Goal: Task Accomplishment & Management: Manage account settings

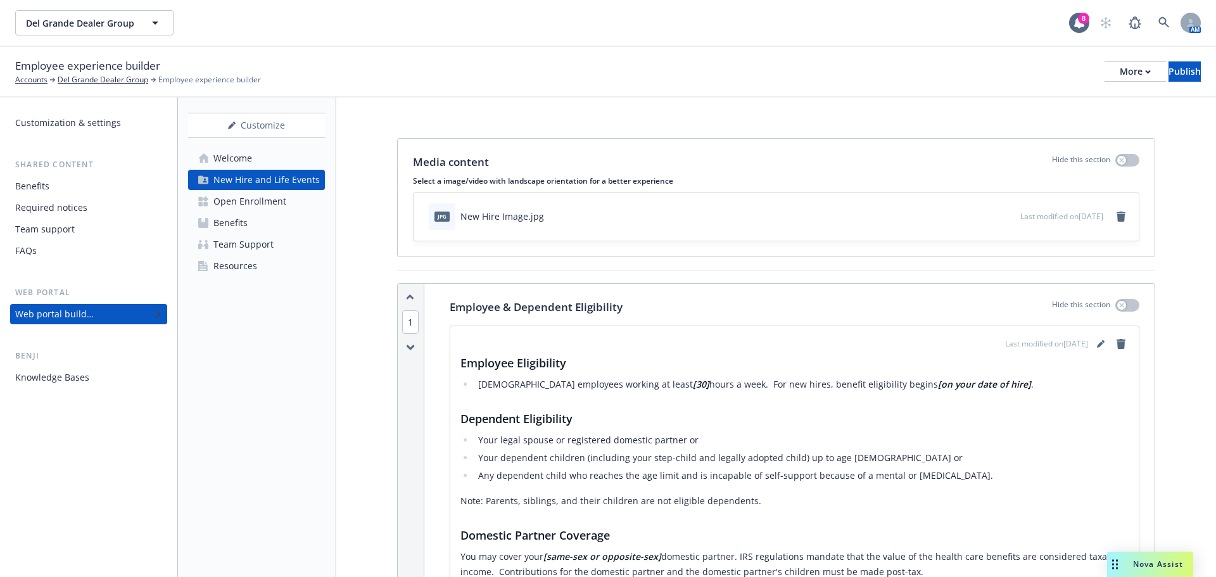
scroll to position [63, 0]
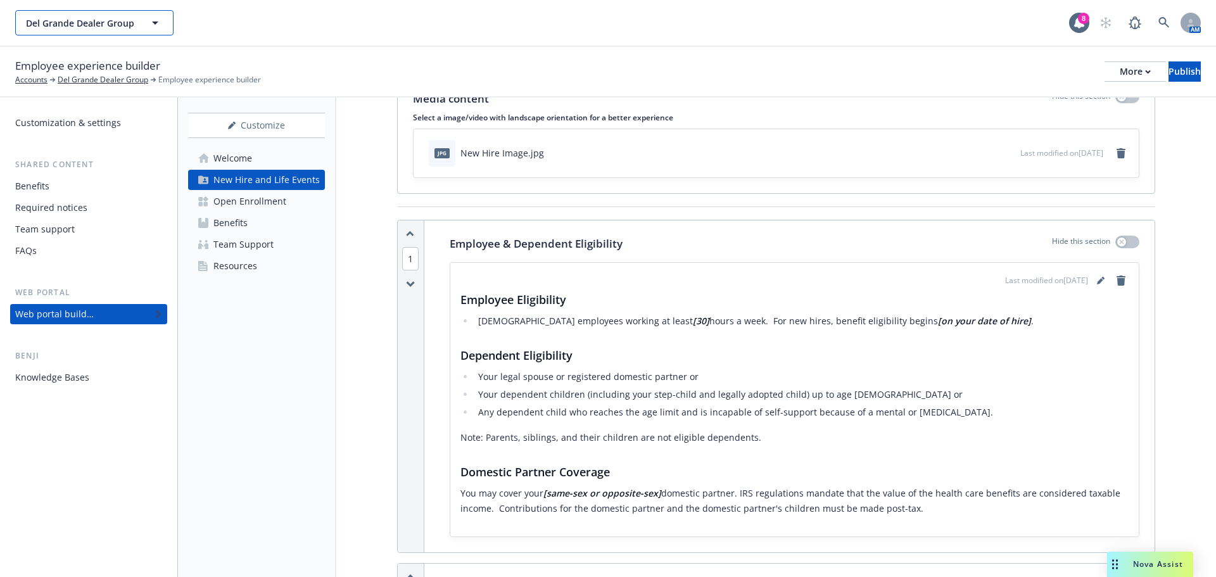
click at [94, 27] on span "Del Grande Dealer Group" at bounding box center [81, 22] width 110 height 13
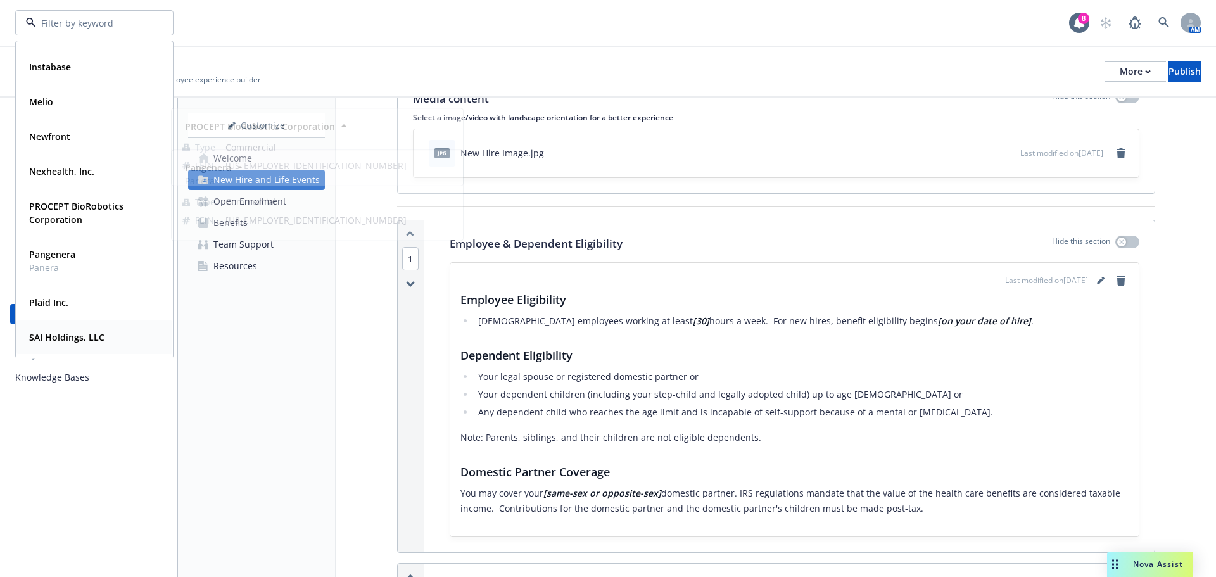
scroll to position [253, 0]
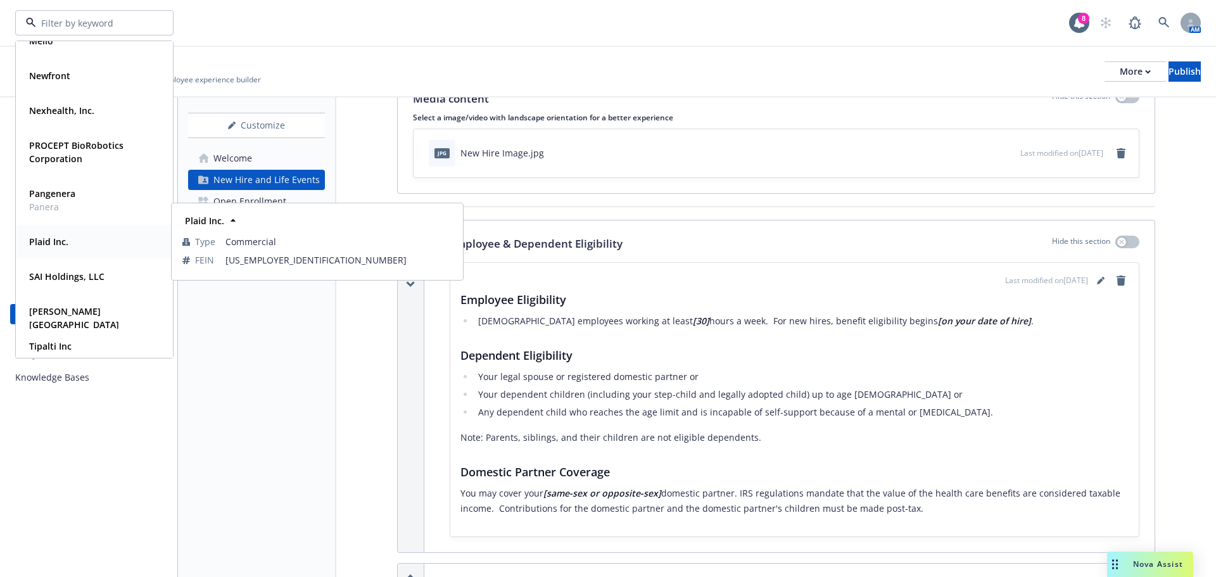
click at [42, 239] on strong "Plaid Inc." at bounding box center [48, 242] width 39 height 12
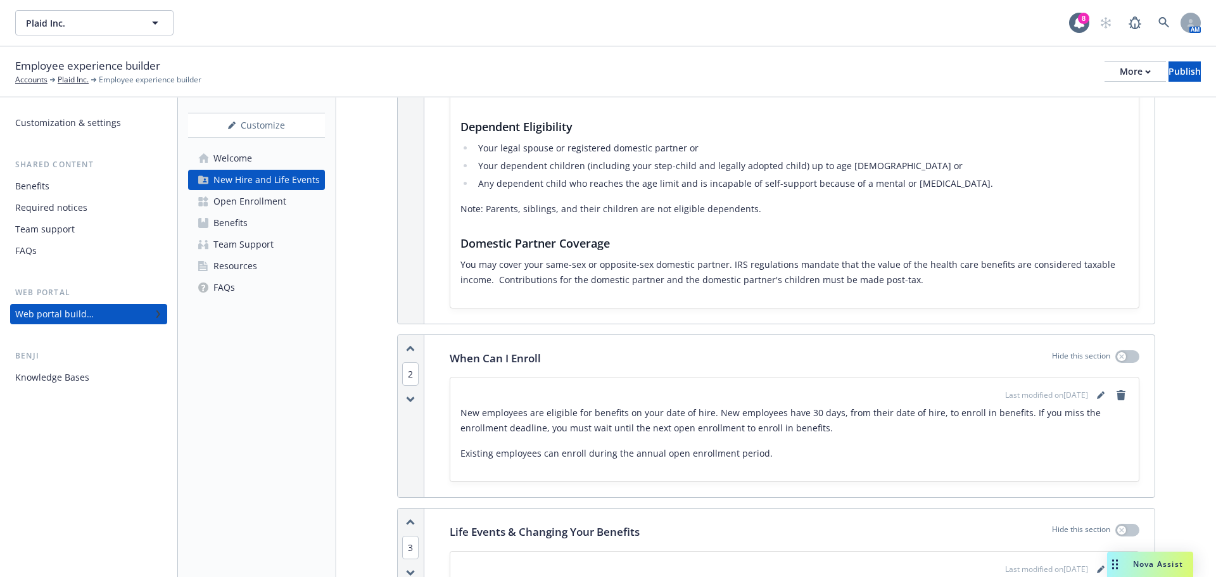
scroll to position [317, 0]
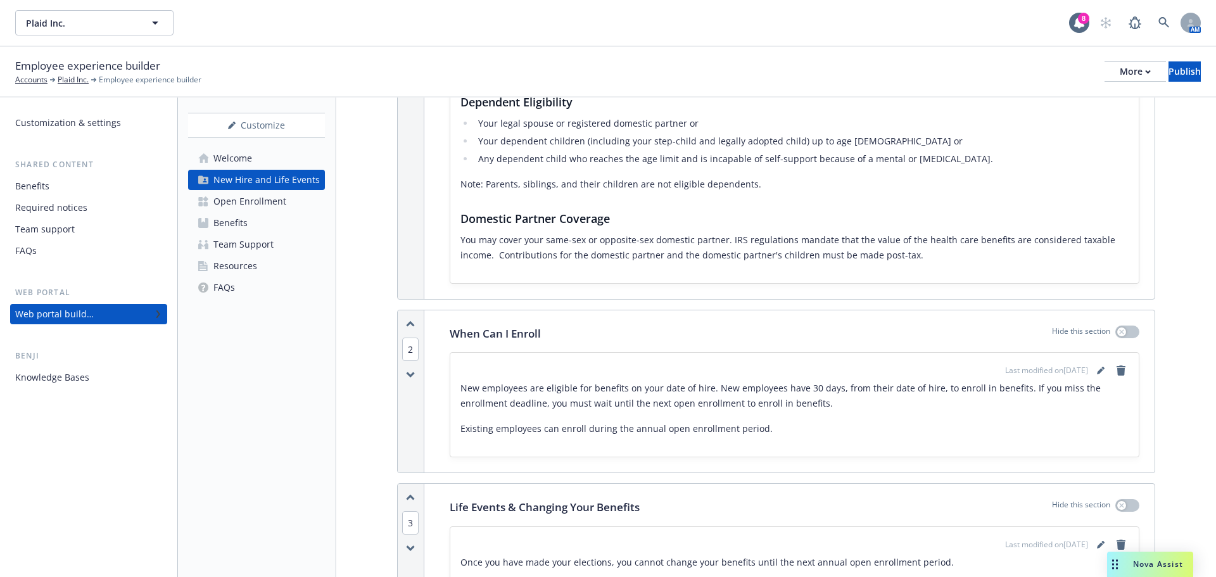
click at [265, 197] on div "Open Enrollment" at bounding box center [250, 201] width 73 height 20
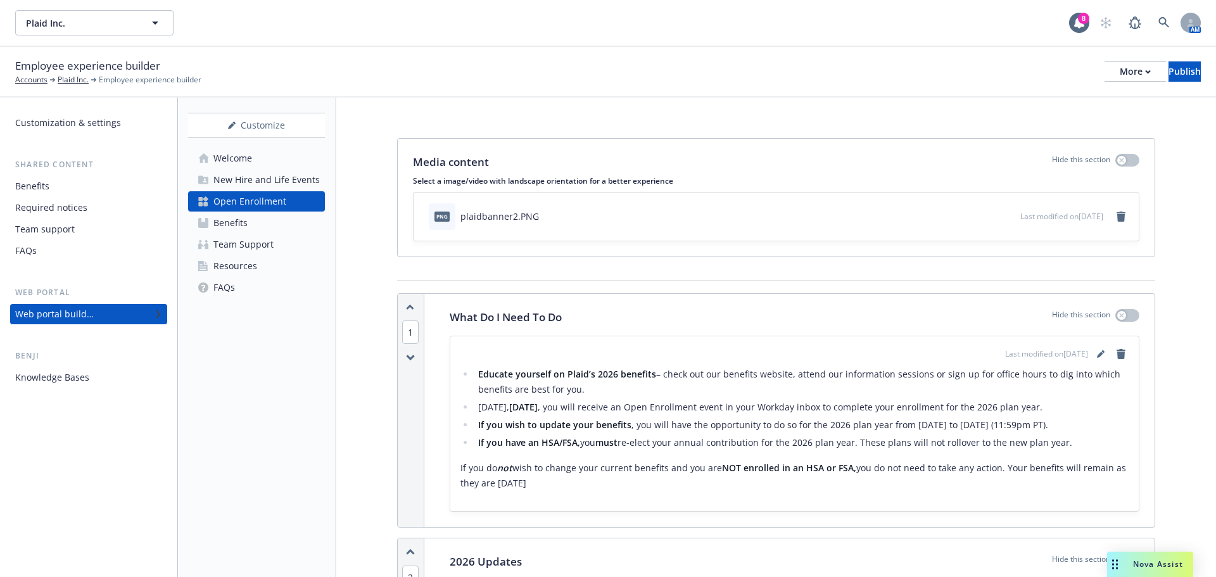
click at [238, 221] on div "Benefits" at bounding box center [231, 223] width 34 height 20
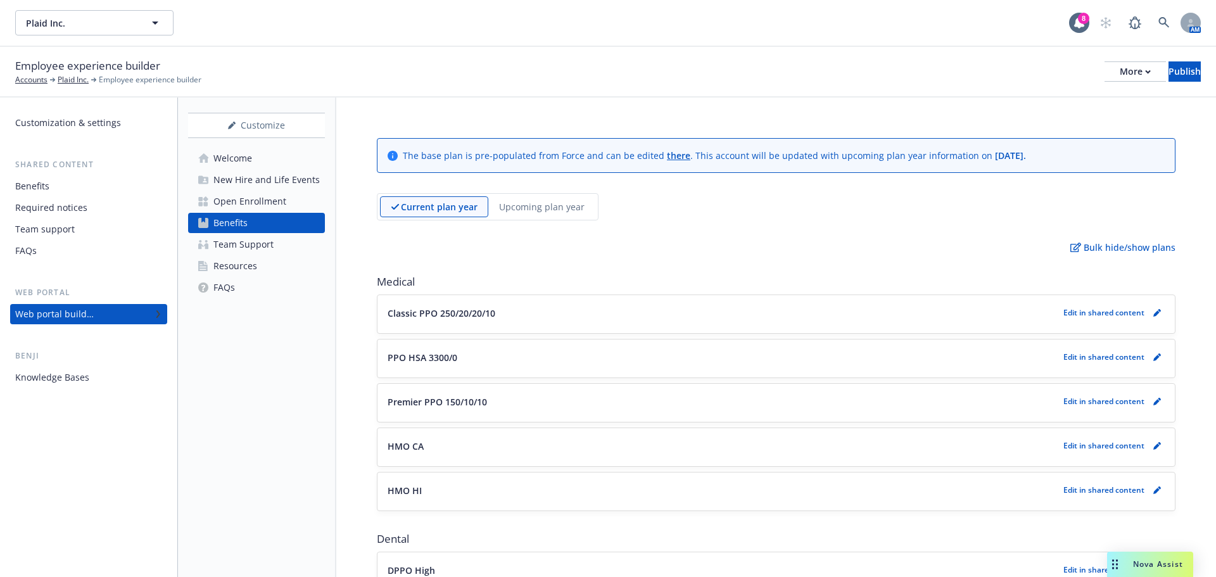
click at [543, 212] on p "Upcoming plan year" at bounding box center [542, 206] width 86 height 13
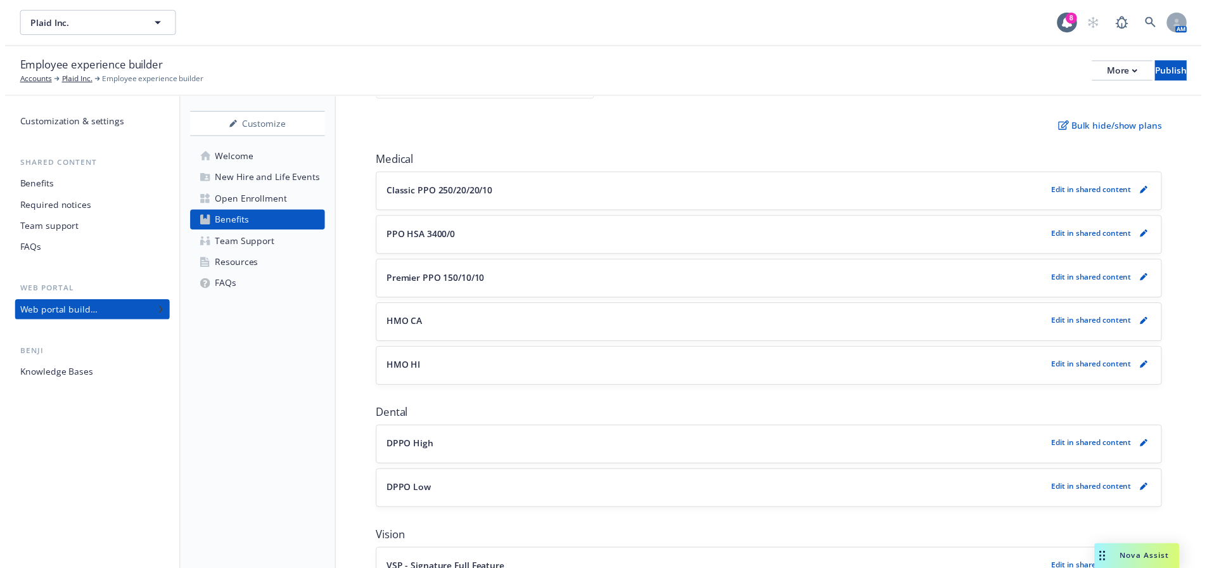
scroll to position [127, 0]
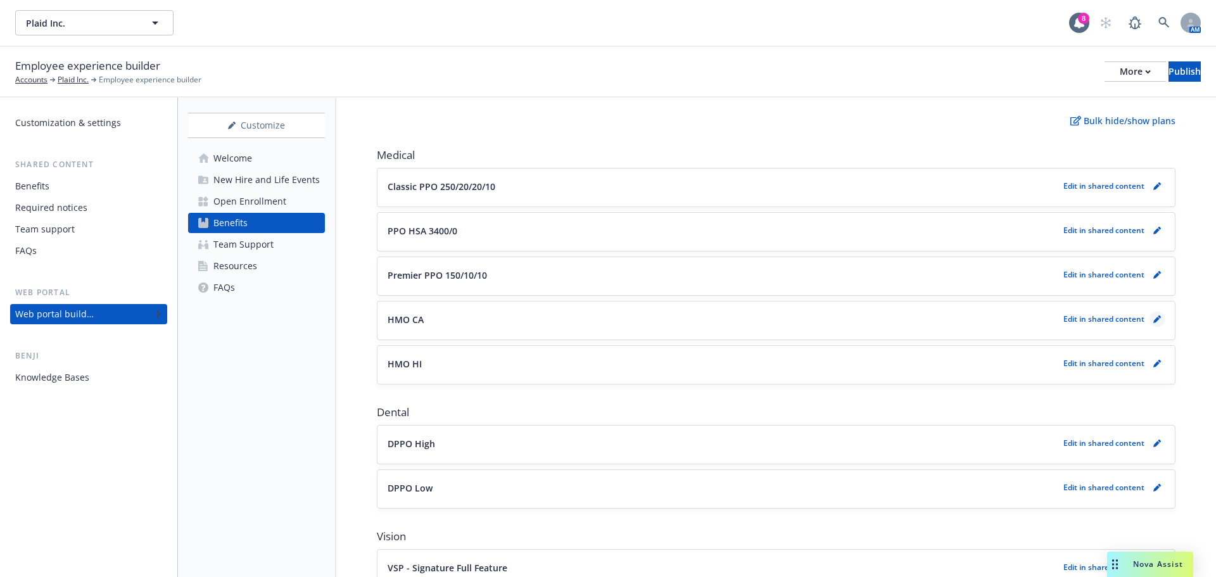
click at [1154, 319] on icon "pencil" at bounding box center [1157, 320] width 6 height 6
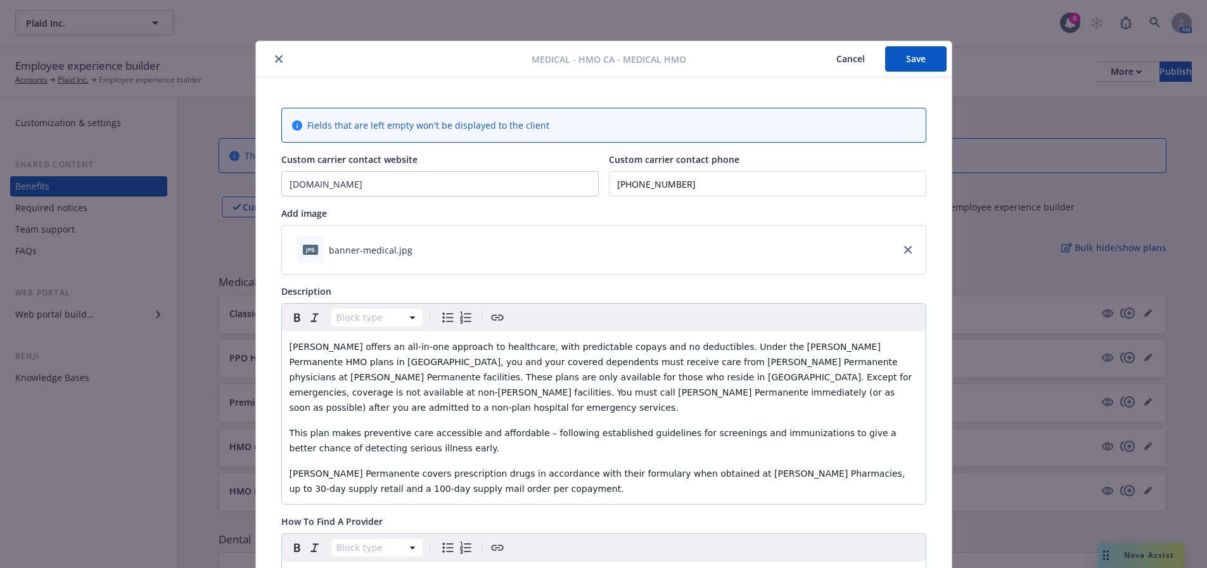
click at [844, 55] on button "Cancel" at bounding box center [850, 58] width 69 height 25
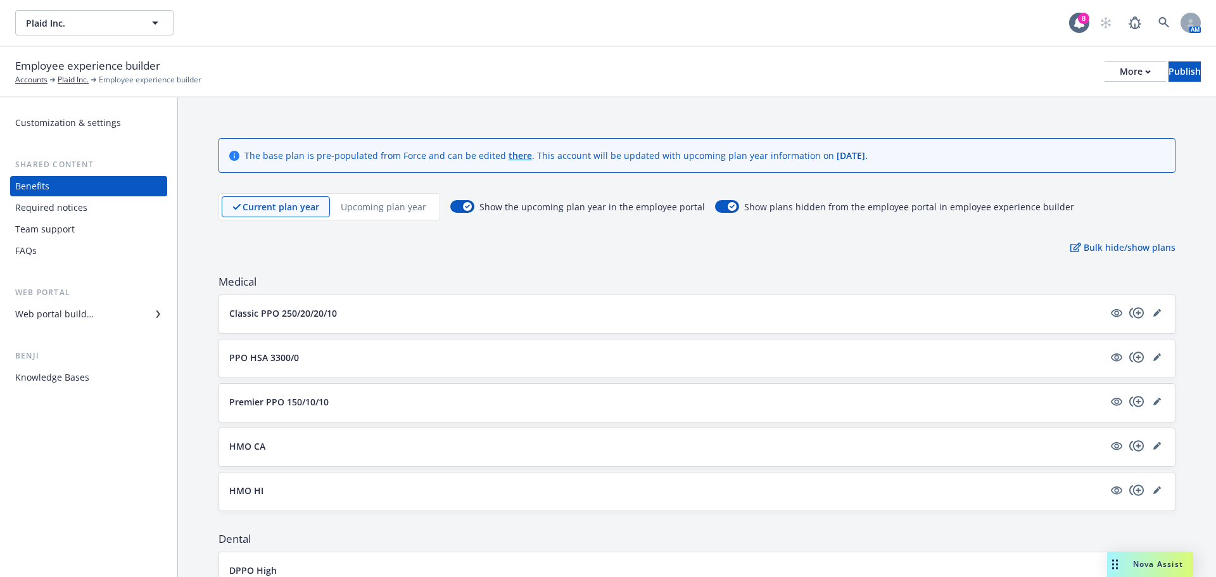
click at [424, 216] on div "Upcoming plan year" at bounding box center [383, 206] width 107 height 21
drag, startPoint x: 1149, startPoint y: 445, endPoint x: 1153, endPoint y: 399, distance: 47.0
click at [1154, 404] on icon "editPencil" at bounding box center [1158, 402] width 8 height 8
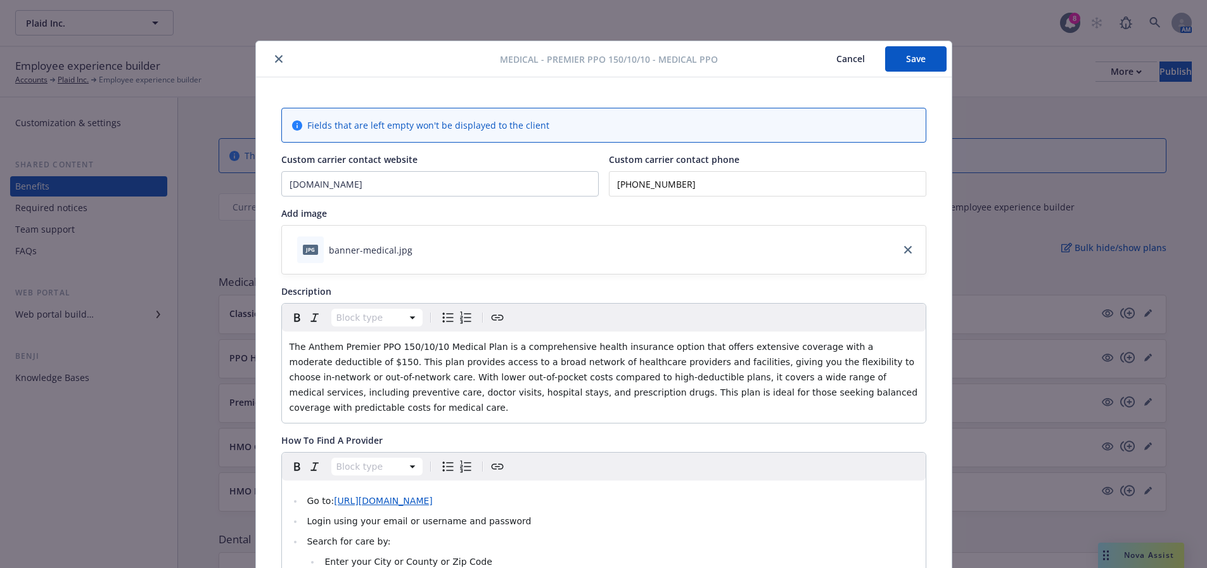
click at [839, 65] on button "Cancel" at bounding box center [850, 58] width 69 height 25
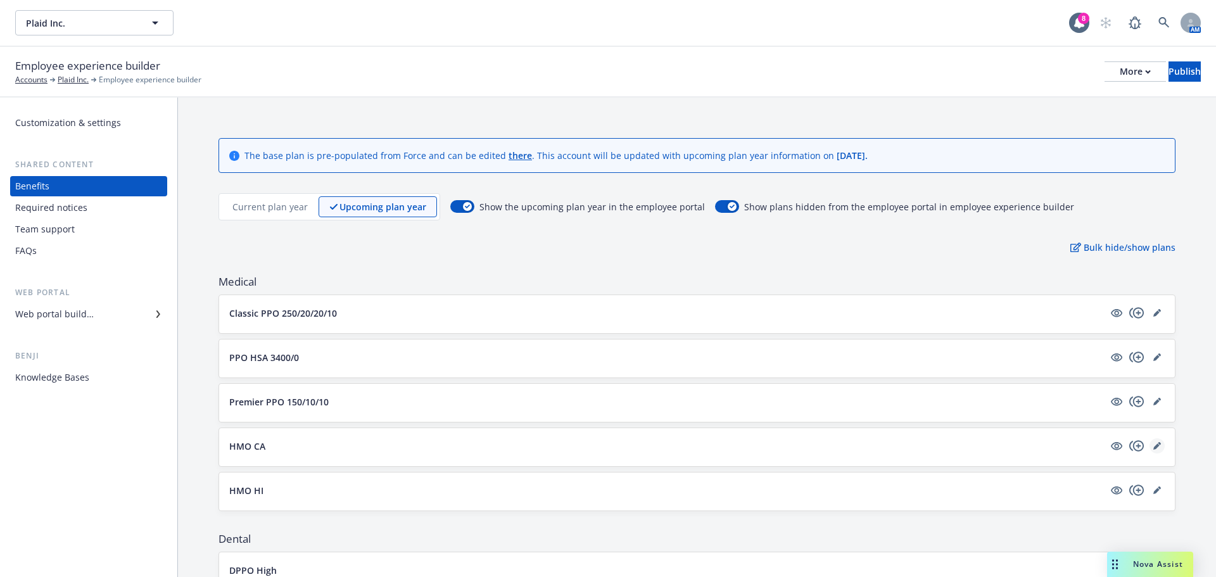
click at [1154, 449] on icon "editPencil" at bounding box center [1158, 446] width 8 height 8
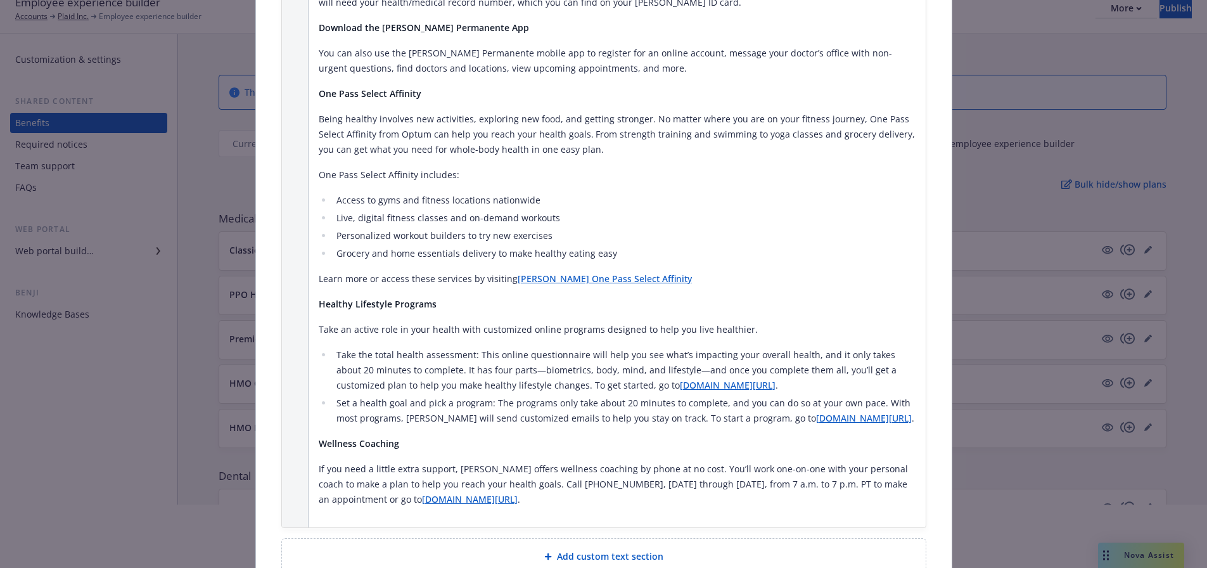
scroll to position [2124, 0]
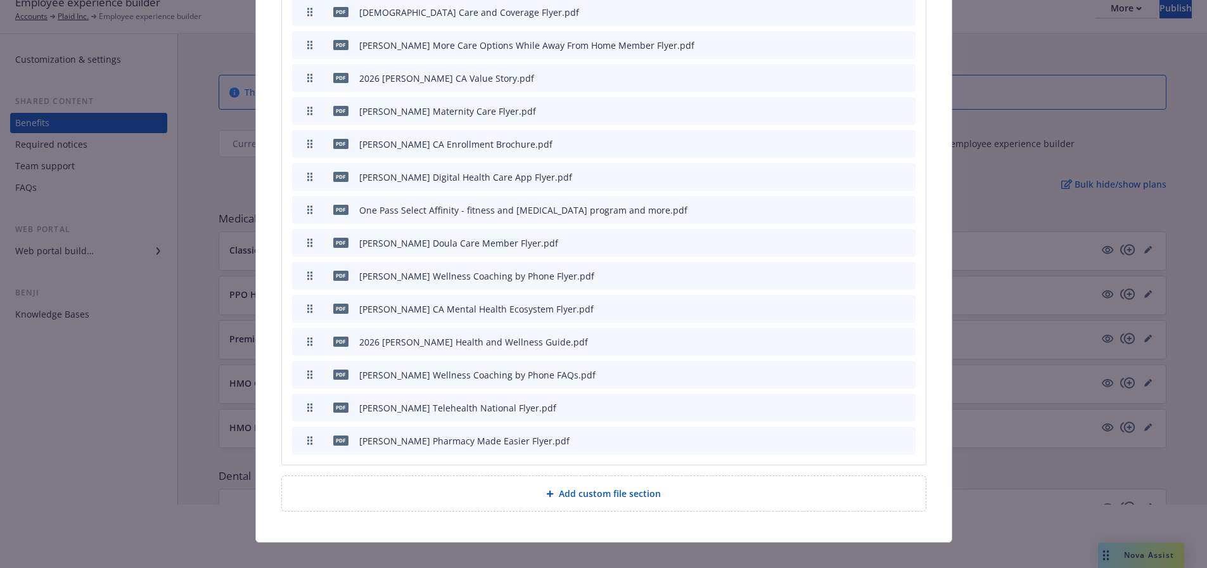
click at [883, 369] on icon "preview file" at bounding box center [883, 373] width 11 height 9
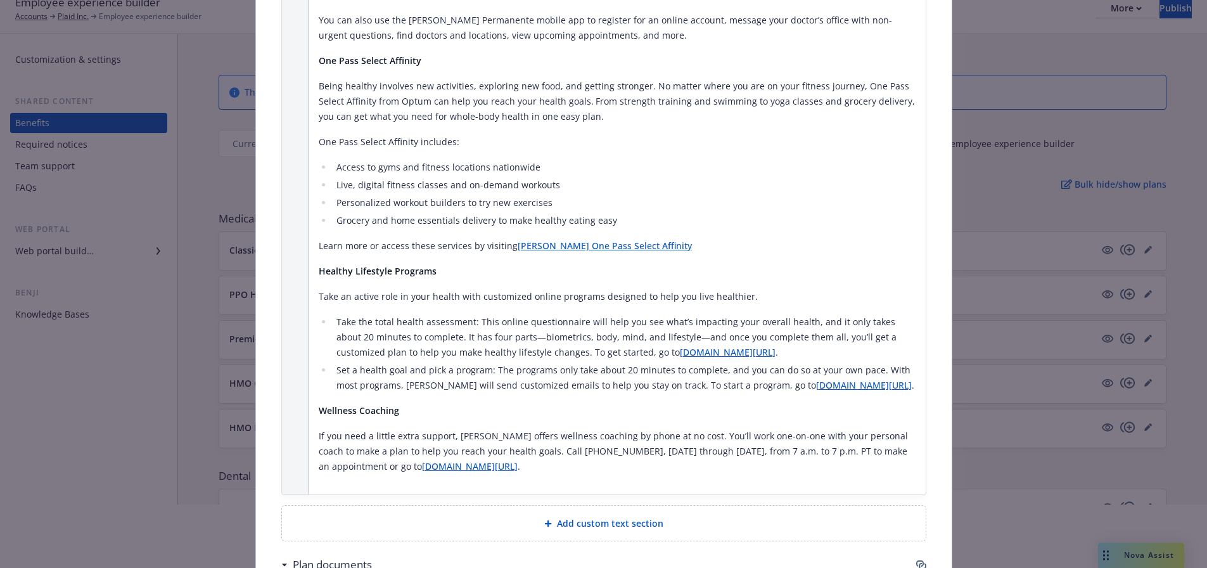
scroll to position [1300, 0]
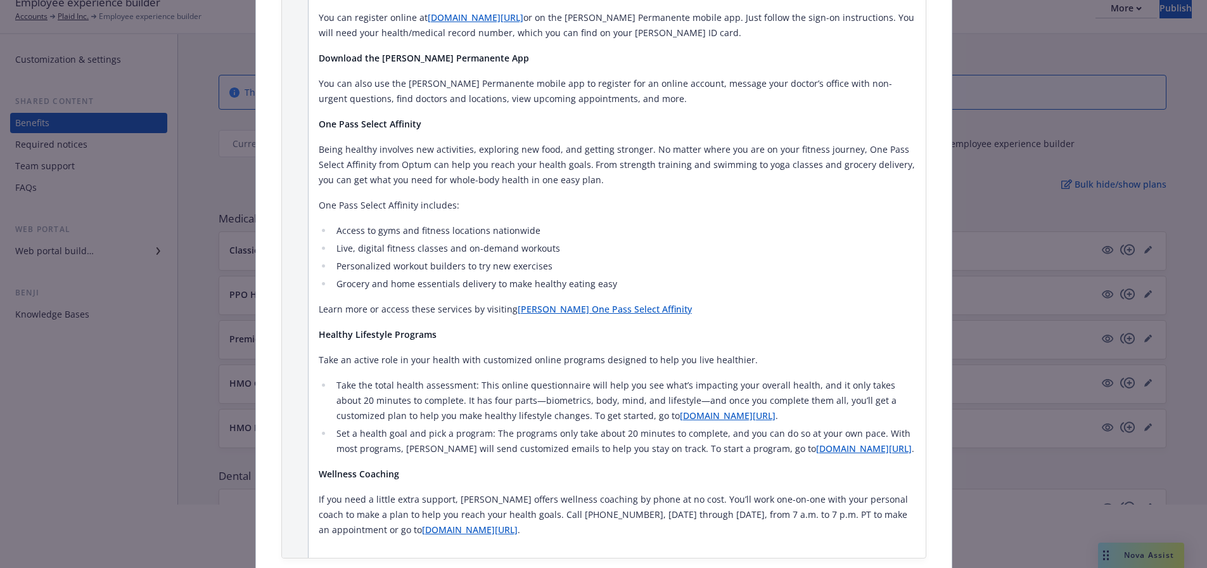
click at [552, 303] on link "Kaiser One Pass Select Affinity" at bounding box center [605, 309] width 174 height 12
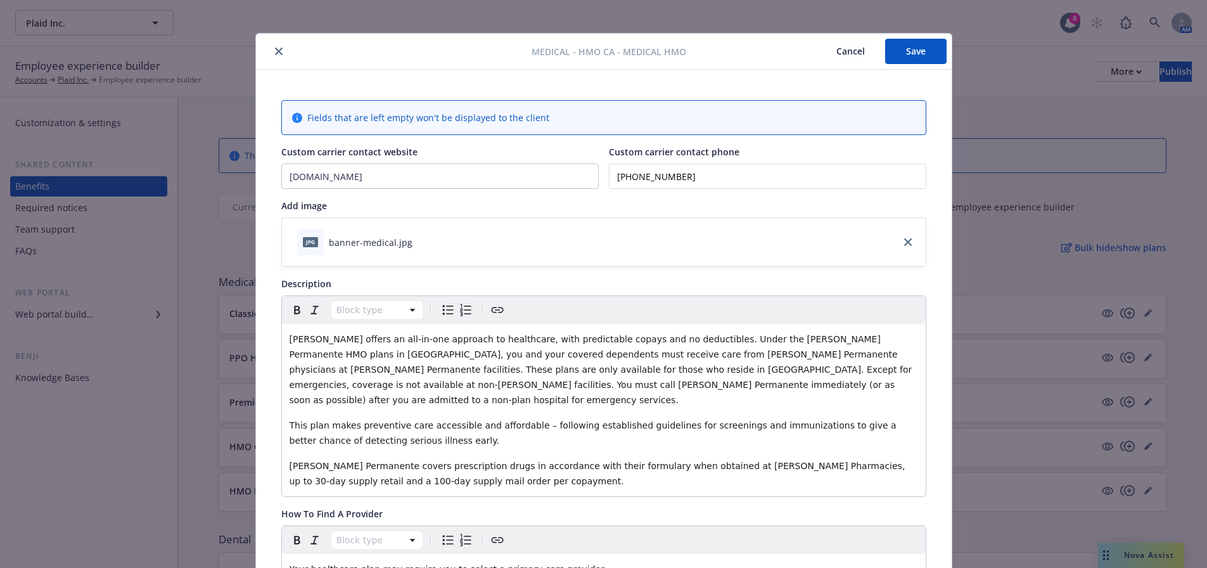
scroll to position [0, 0]
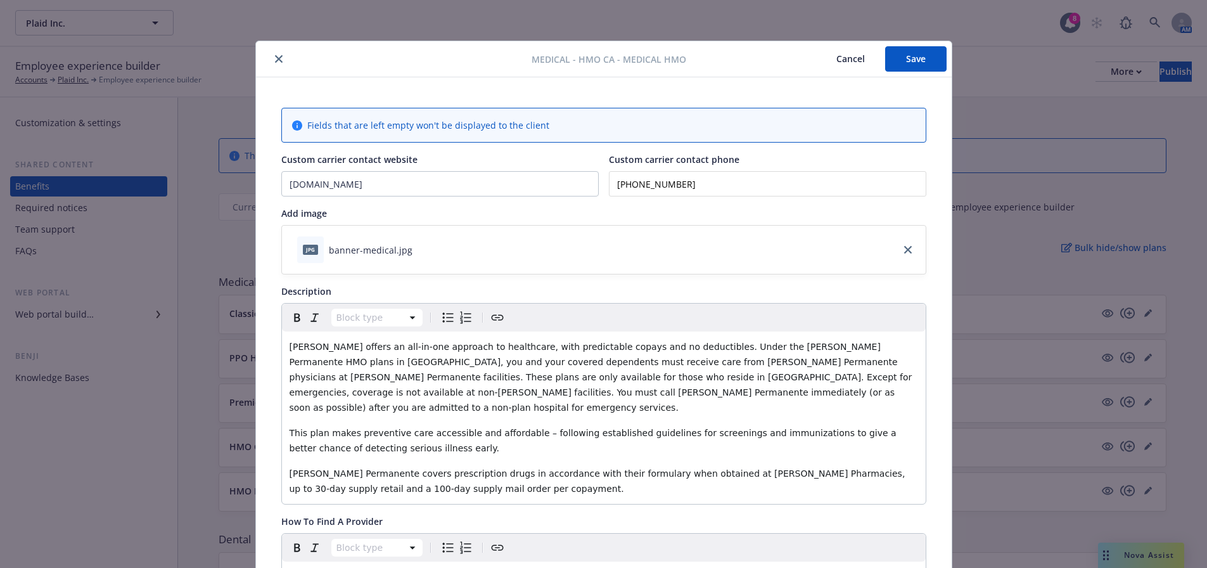
click at [922, 62] on button "Save" at bounding box center [915, 58] width 61 height 25
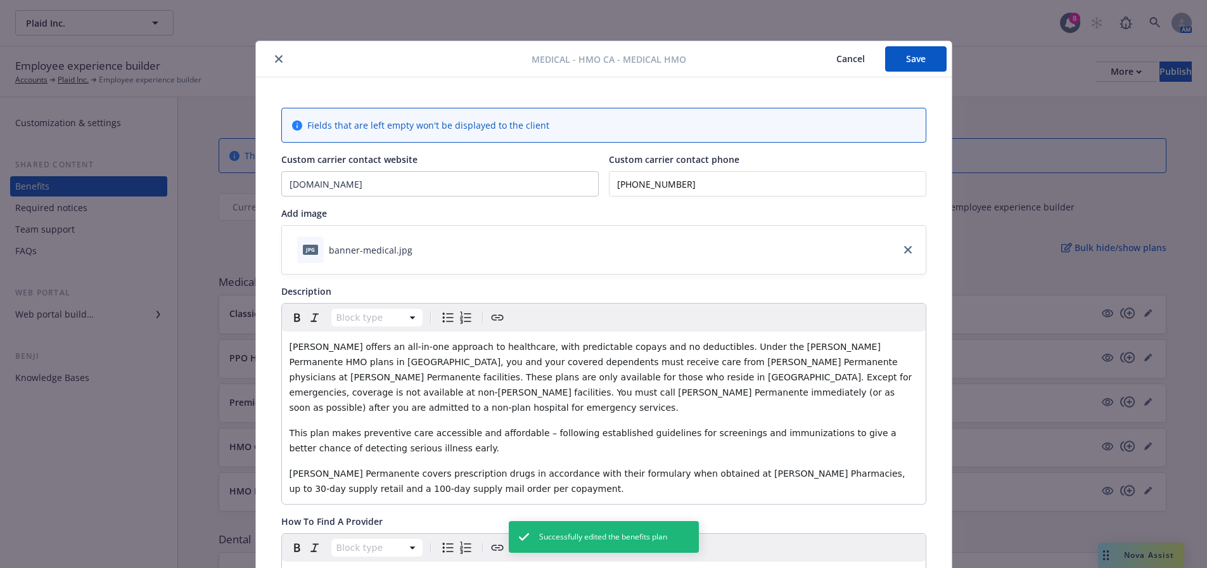
click at [843, 54] on button "Cancel" at bounding box center [850, 58] width 69 height 25
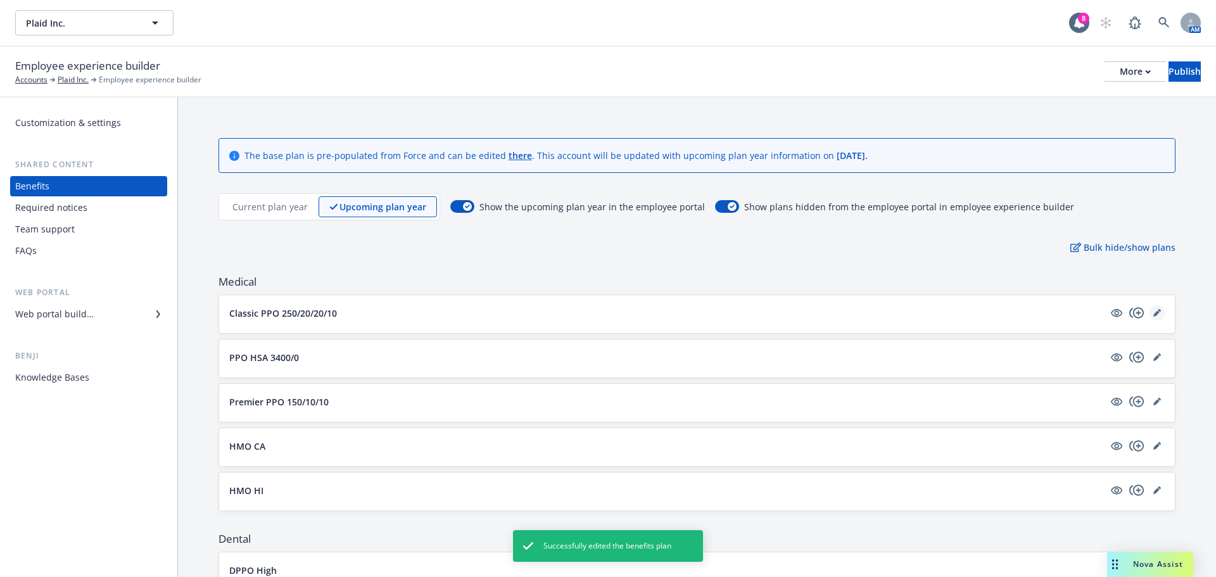
click at [1154, 313] on icon "editPencil" at bounding box center [1158, 313] width 8 height 8
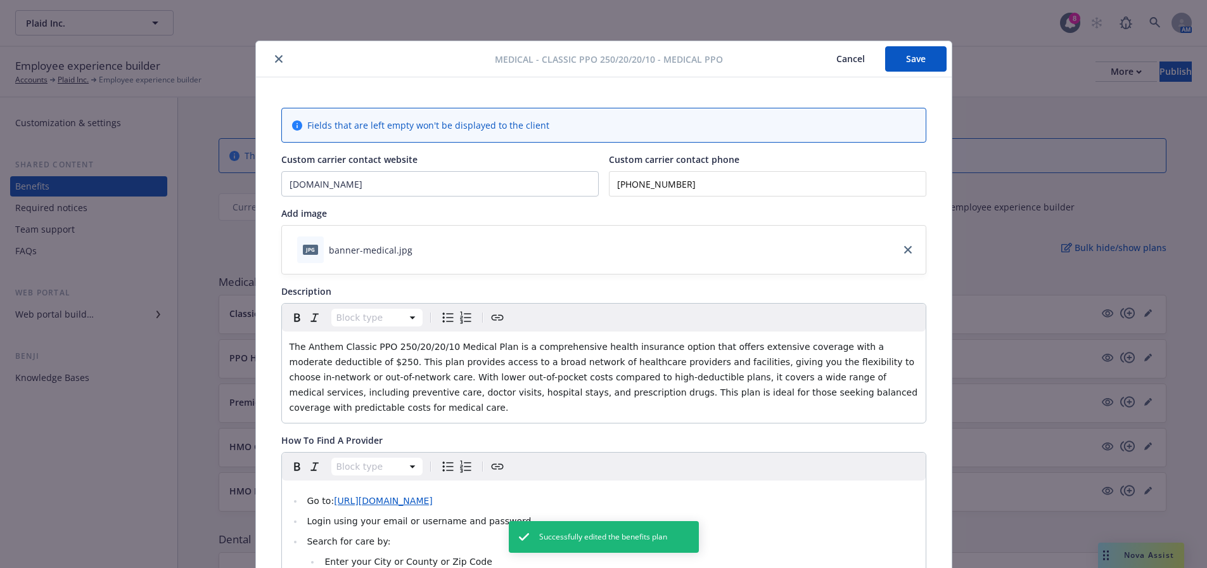
click at [850, 64] on button "Cancel" at bounding box center [850, 58] width 69 height 25
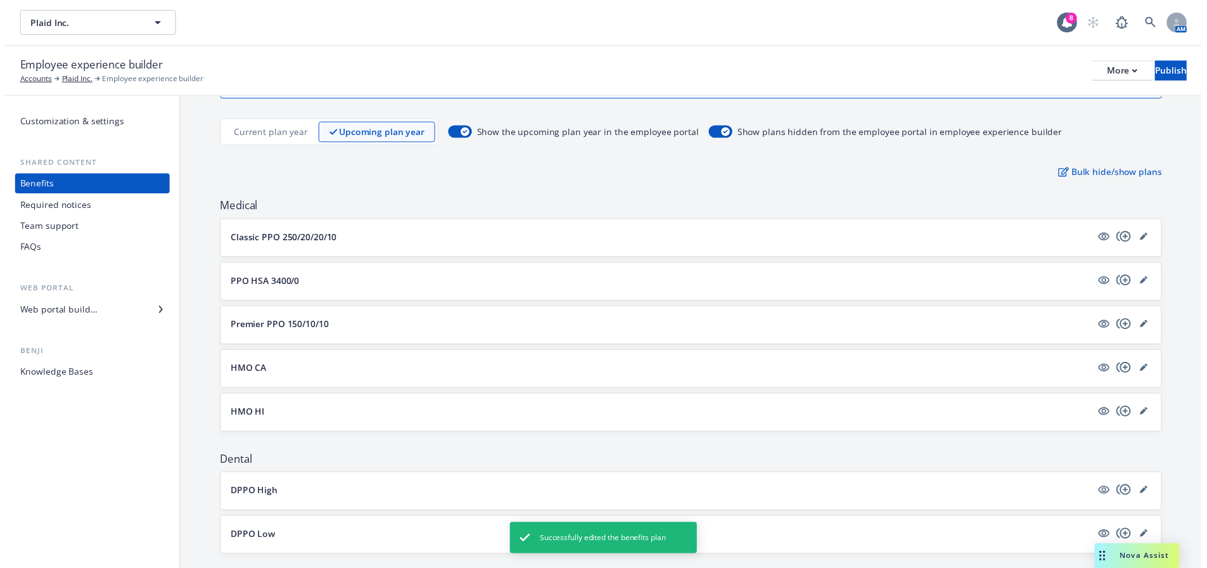
scroll to position [127, 0]
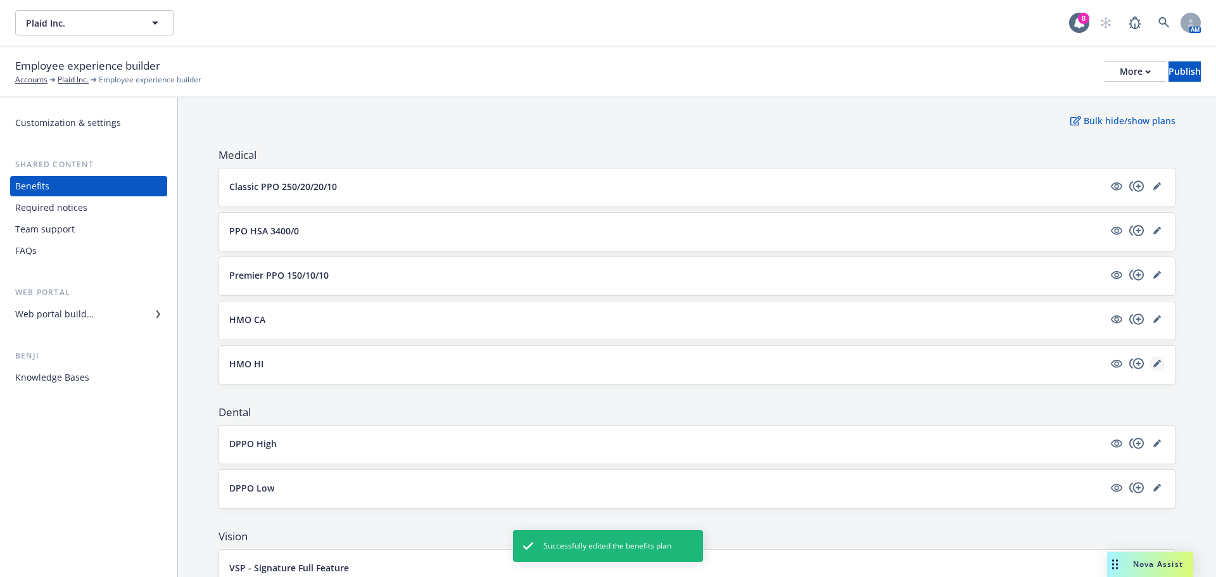
click at [1150, 369] on link "editPencil" at bounding box center [1157, 363] width 15 height 15
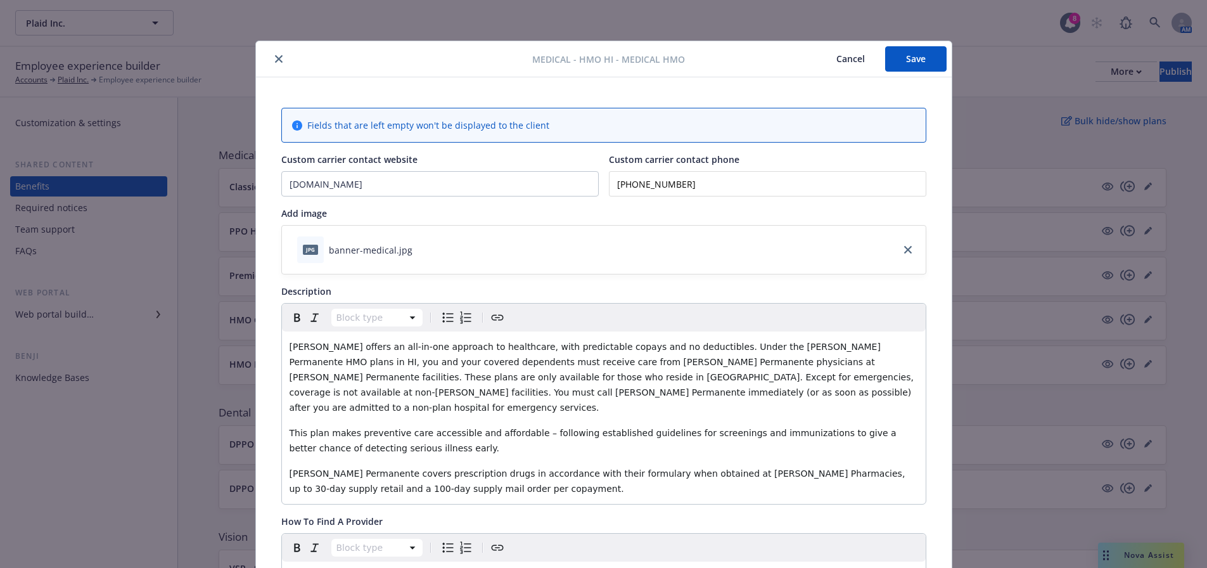
click at [891, 51] on button "Save" at bounding box center [915, 58] width 61 height 25
click at [822, 60] on button "Cancel" at bounding box center [830, 61] width 69 height 25
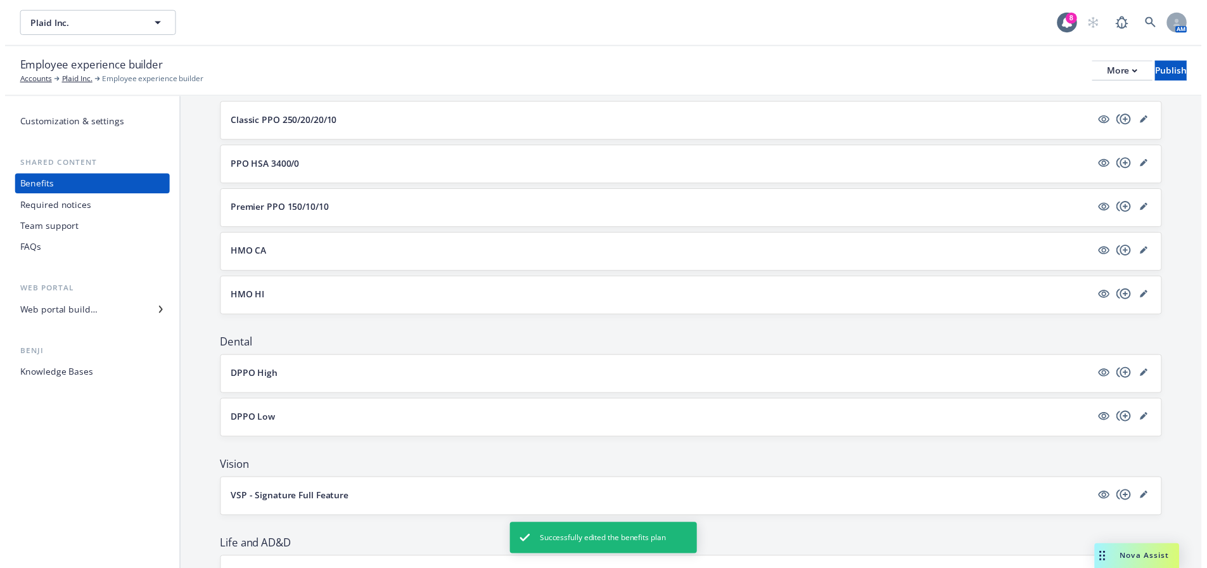
scroll to position [253, 0]
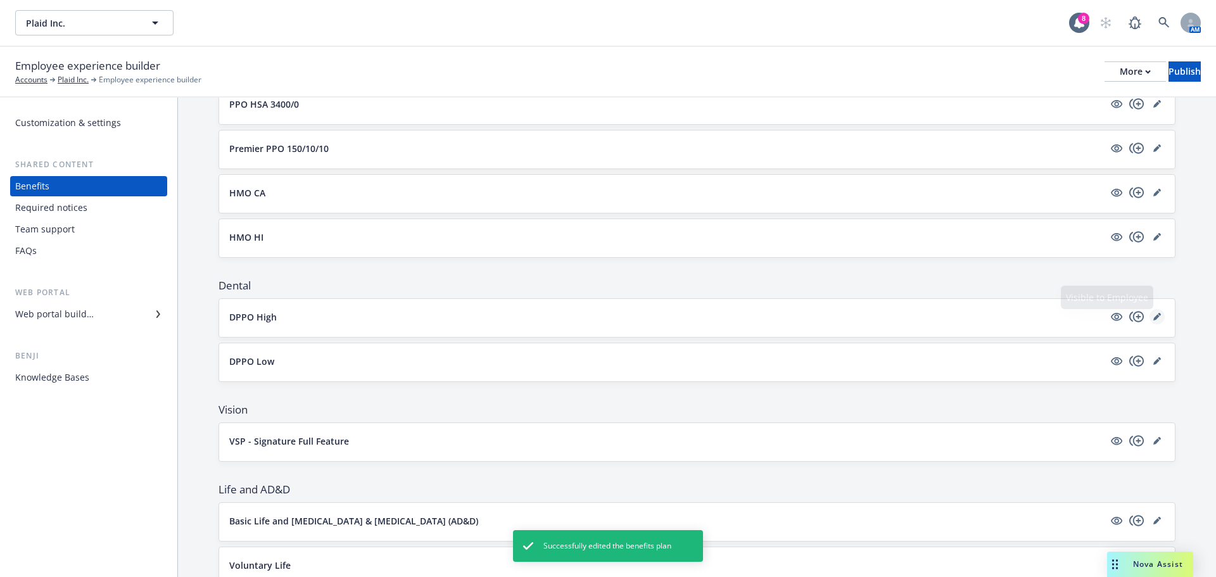
click at [1154, 317] on icon "editPencil" at bounding box center [1158, 317] width 8 height 8
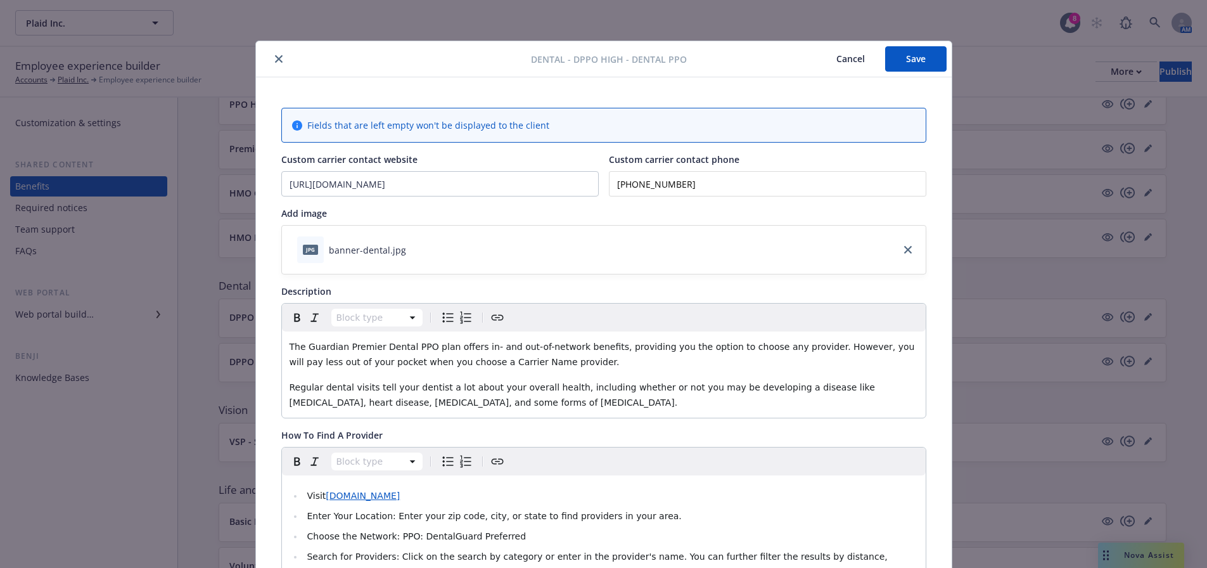
click at [856, 63] on button "Cancel" at bounding box center [850, 58] width 69 height 25
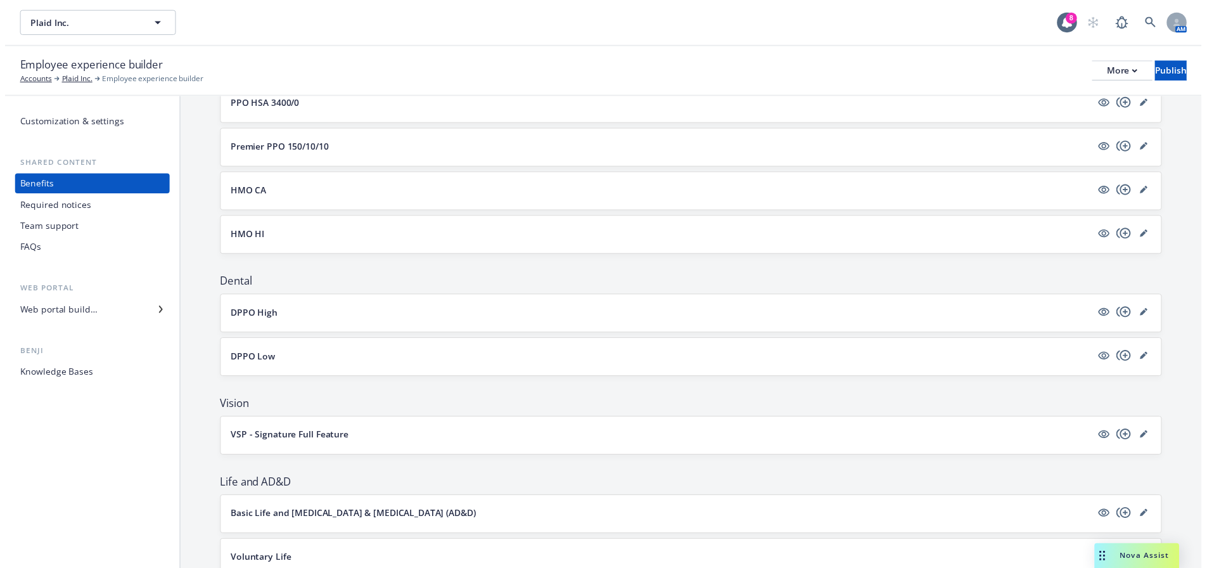
scroll to position [317, 0]
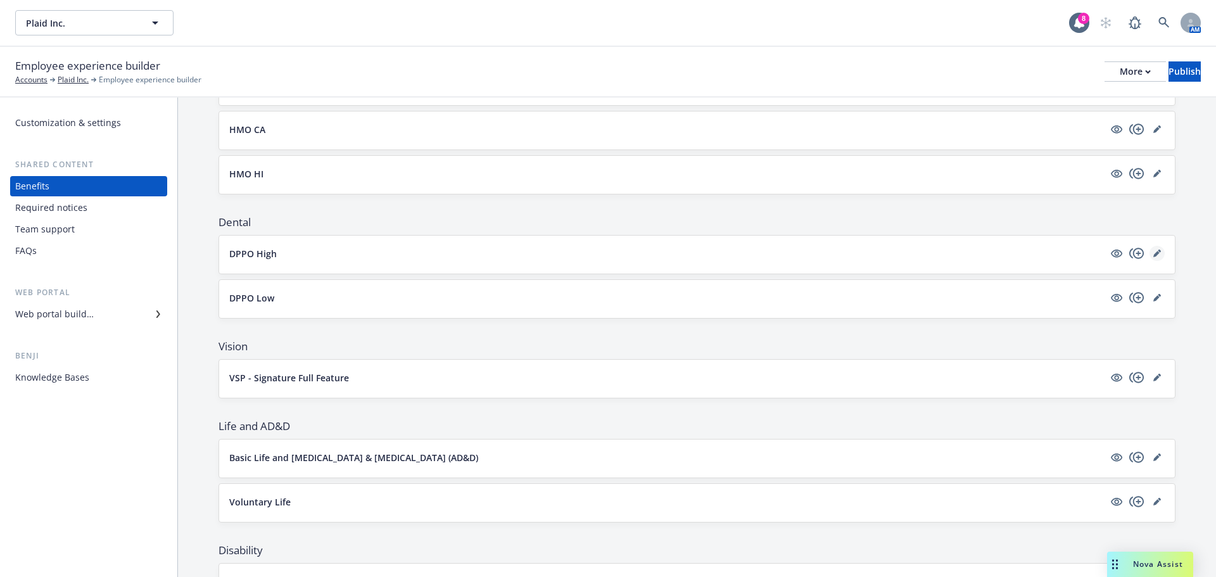
click at [1153, 255] on link "editPencil" at bounding box center [1157, 253] width 15 height 15
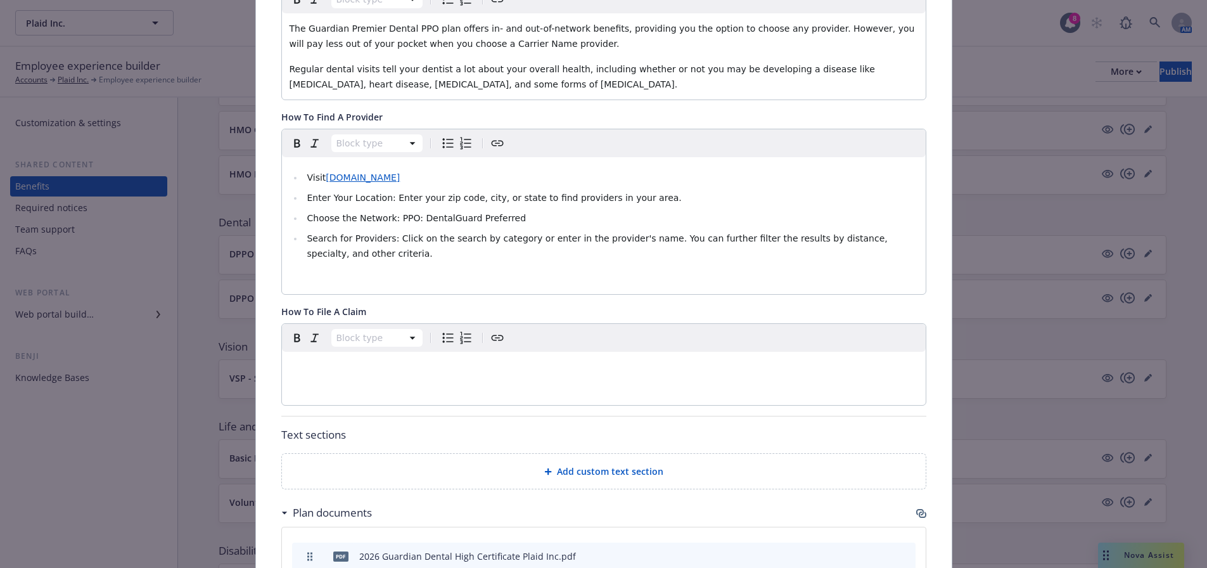
scroll to position [712, 0]
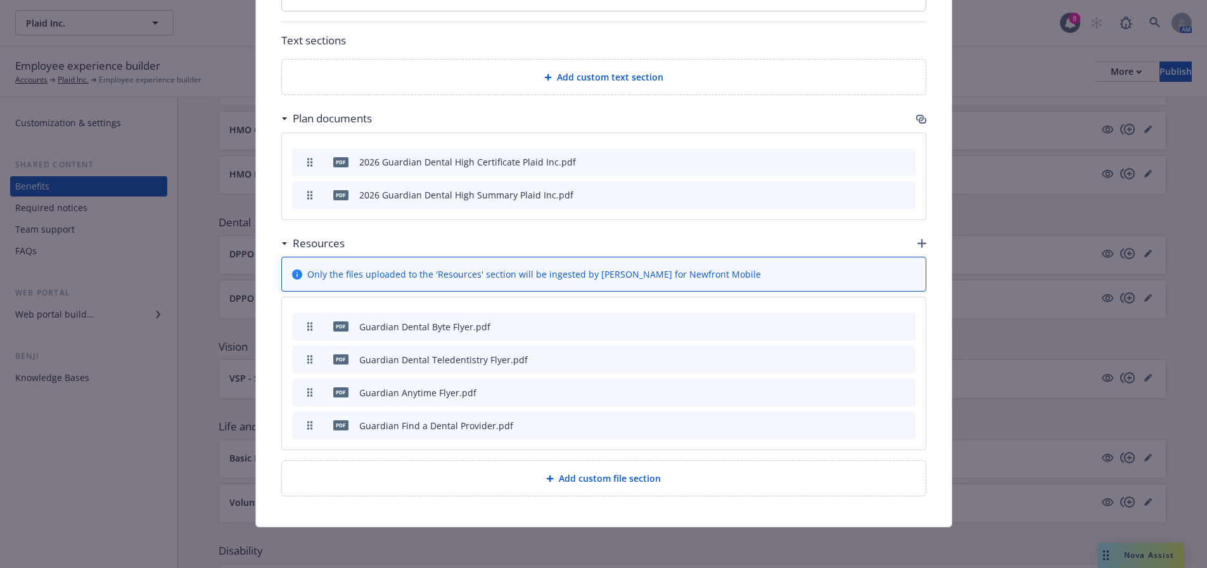
click at [901, 321] on icon "archive file" at bounding box center [904, 326] width 10 height 10
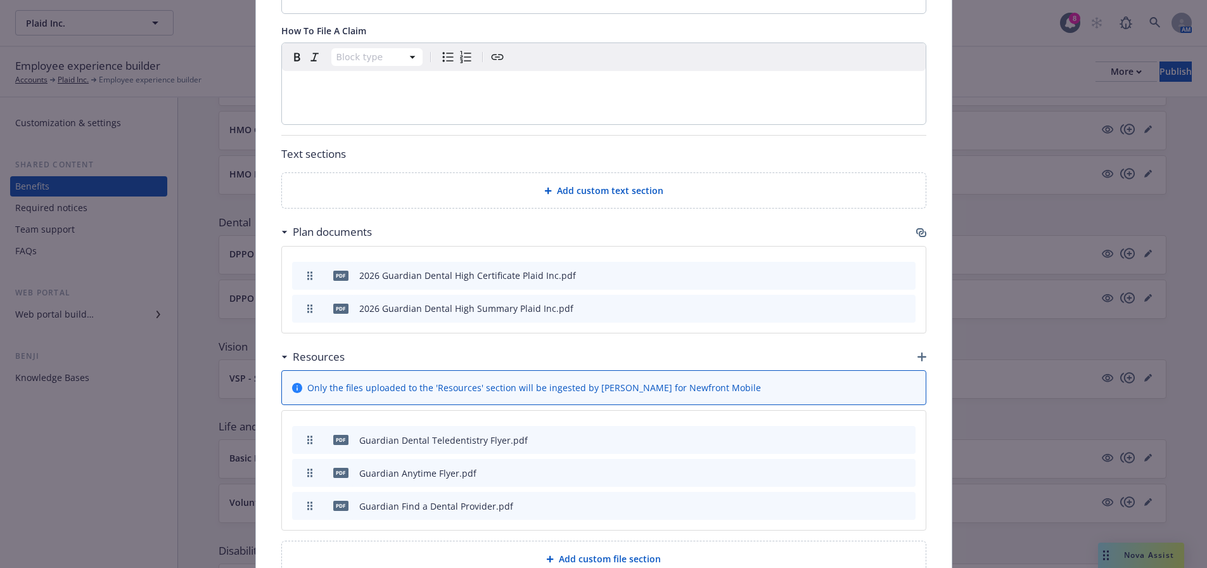
scroll to position [679, 0]
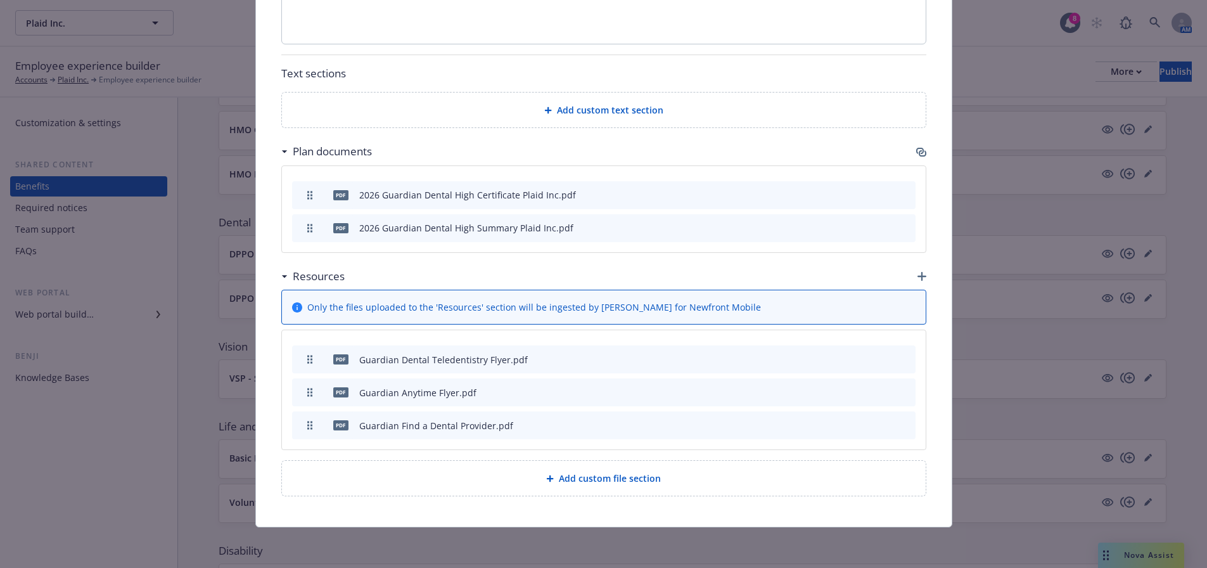
click at [902, 399] on div "pdf Guardian Anytime Flyer.pdf" at bounding box center [603, 392] width 623 height 28
click at [900, 397] on button at bounding box center [905, 392] width 10 height 13
click at [900, 392] on icon "archive file" at bounding box center [904, 391] width 9 height 10
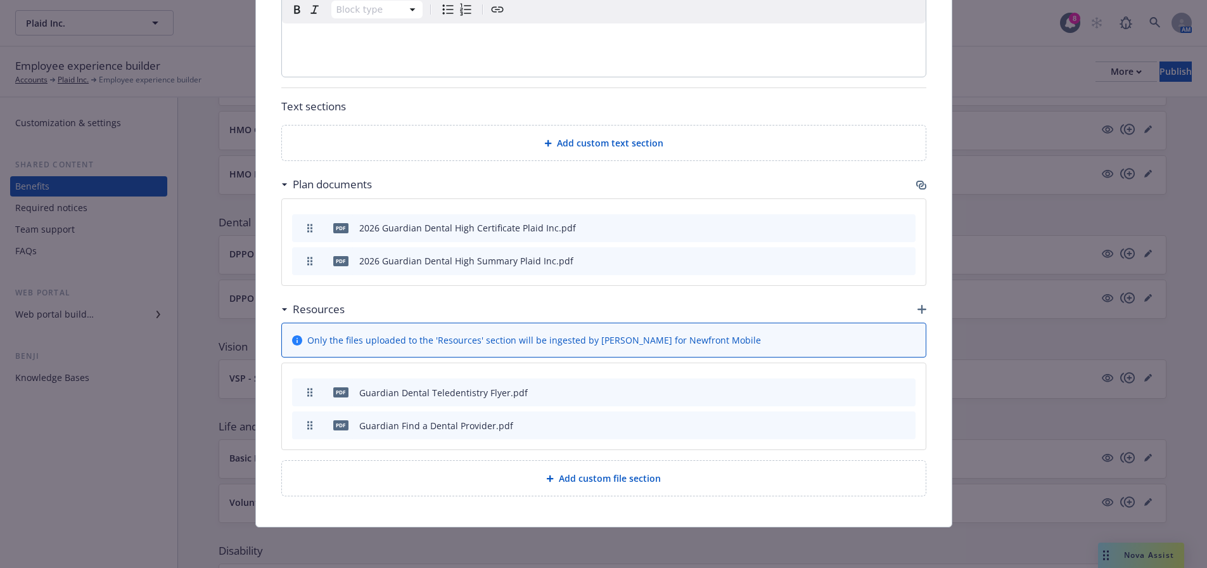
click at [900, 393] on icon "archive file" at bounding box center [904, 391] width 9 height 10
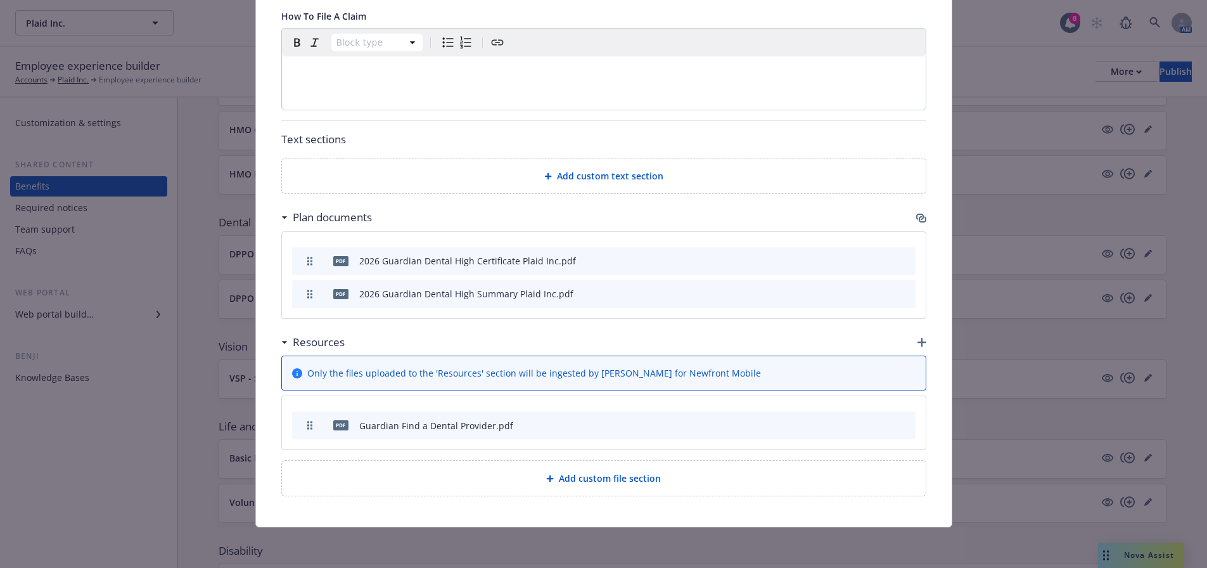
click at [899, 426] on icon "archive file" at bounding box center [904, 424] width 10 height 10
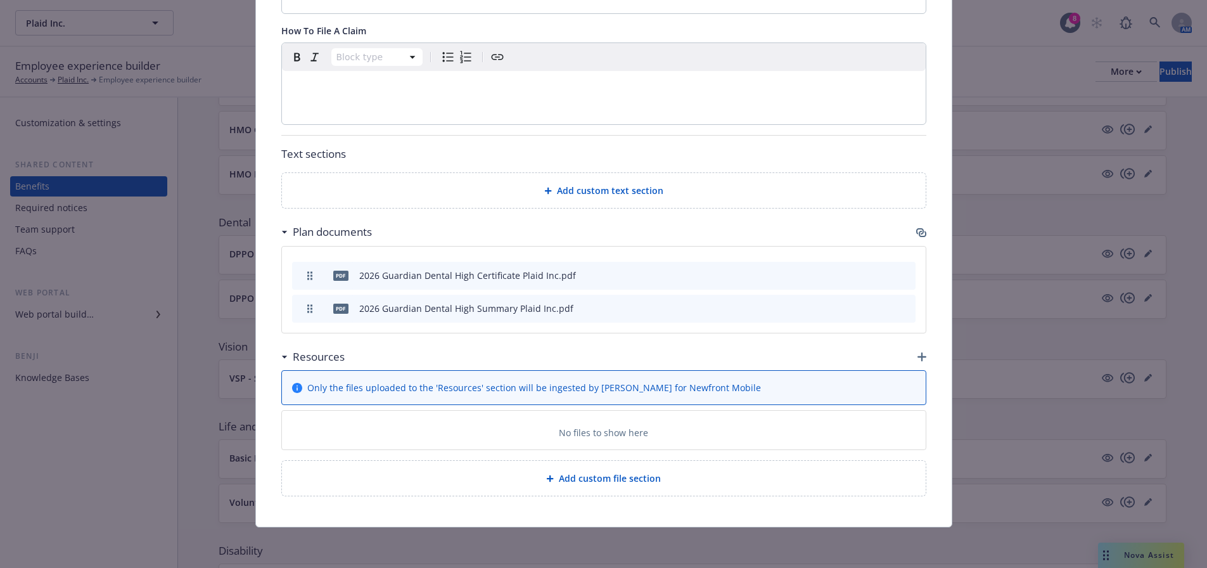
scroll to position [599, 0]
click at [917, 357] on icon "button" at bounding box center [921, 356] width 9 height 9
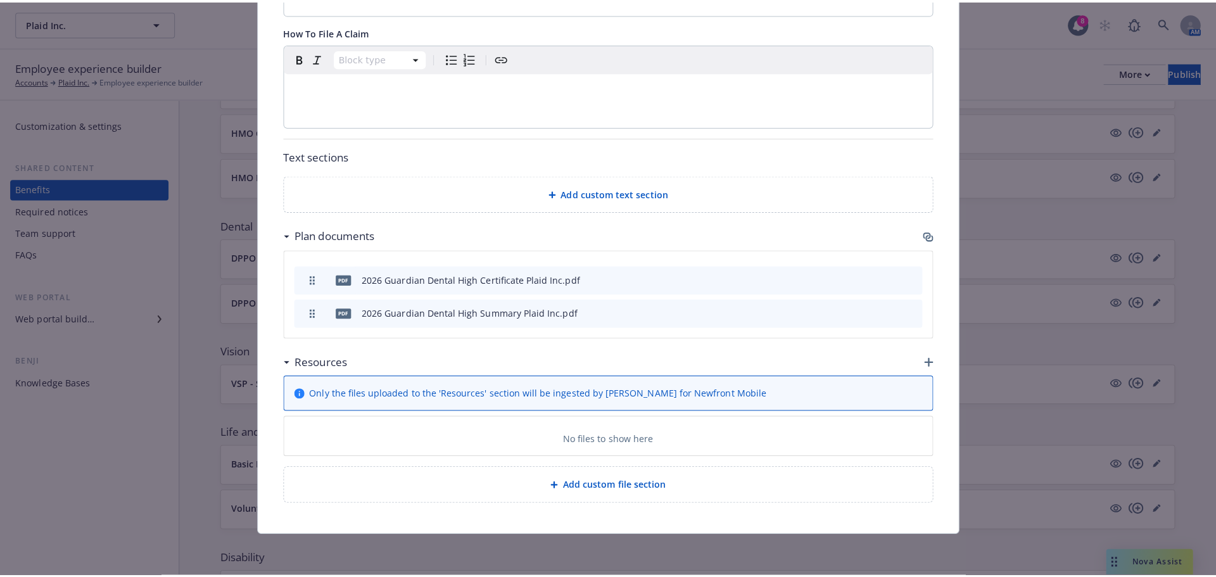
scroll to position [589, 0]
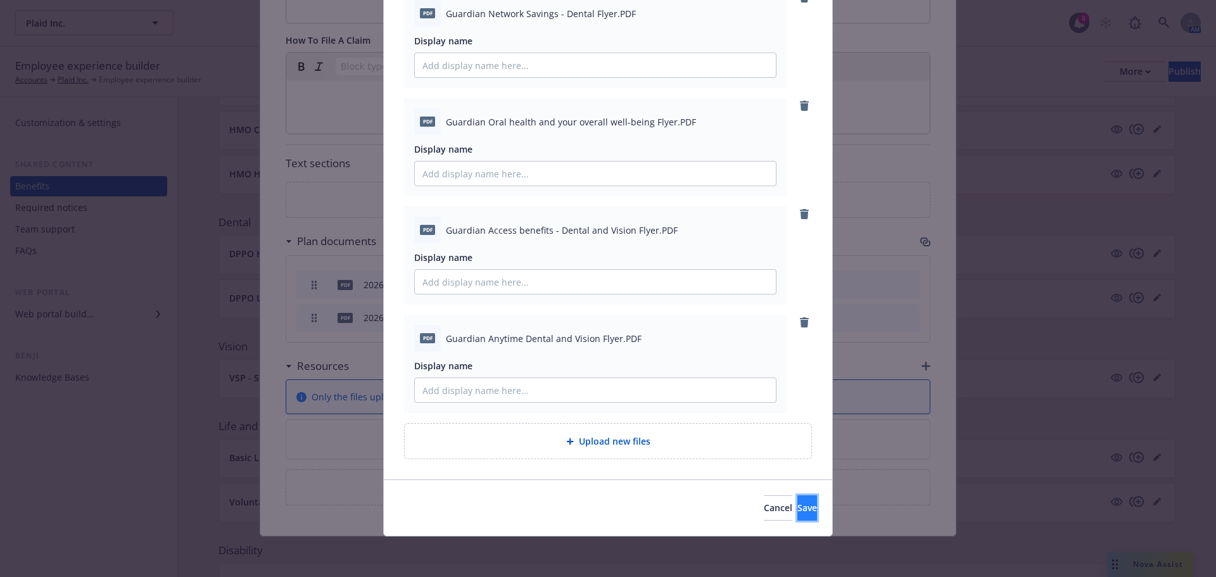
click at [798, 510] on button "Save" at bounding box center [808, 507] width 20 height 25
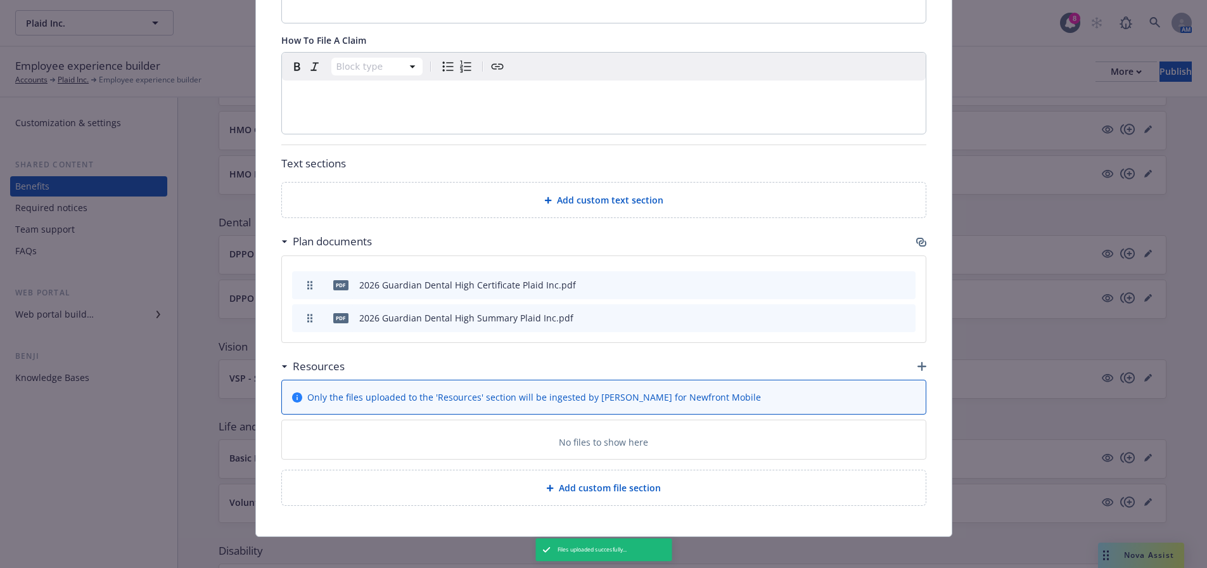
scroll to position [0, 0]
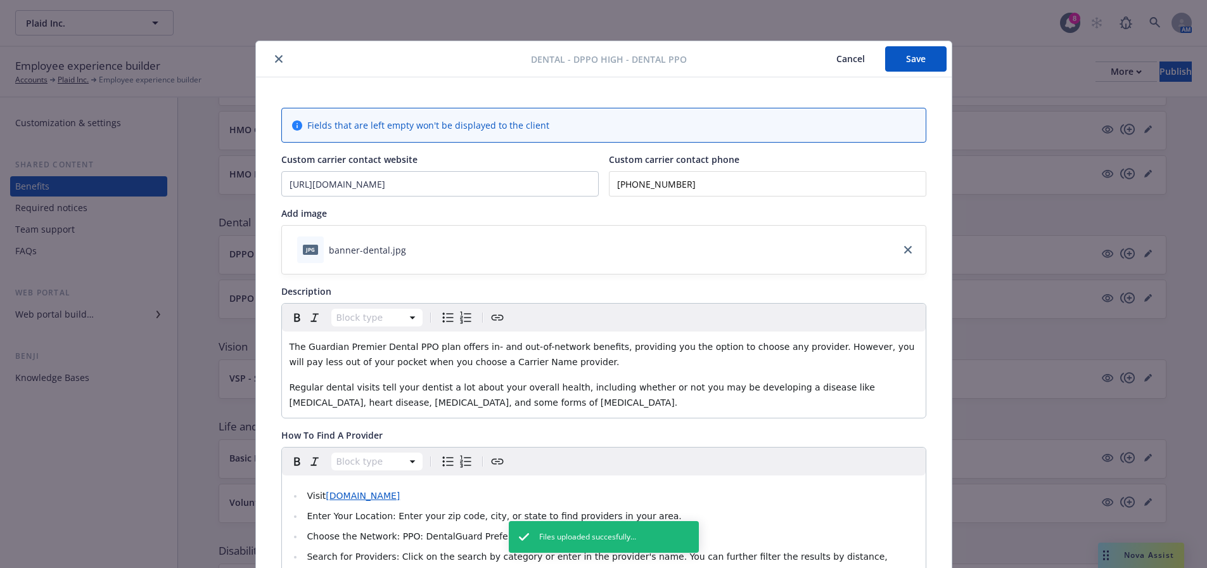
click at [900, 61] on button "Save" at bounding box center [915, 58] width 61 height 25
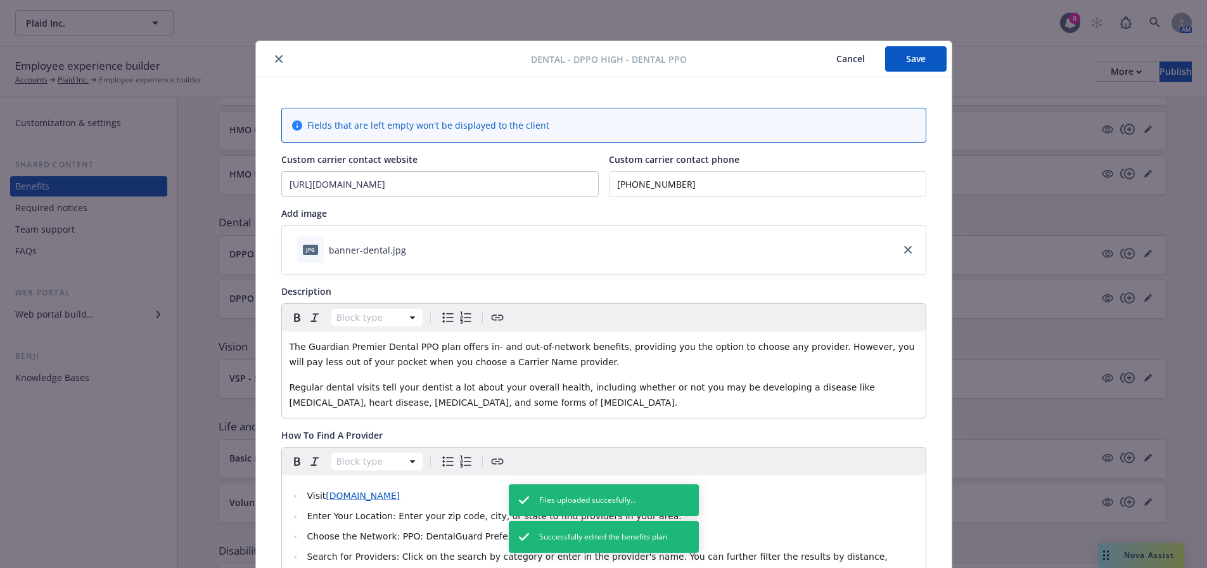
click at [843, 63] on button "Cancel" at bounding box center [850, 58] width 69 height 25
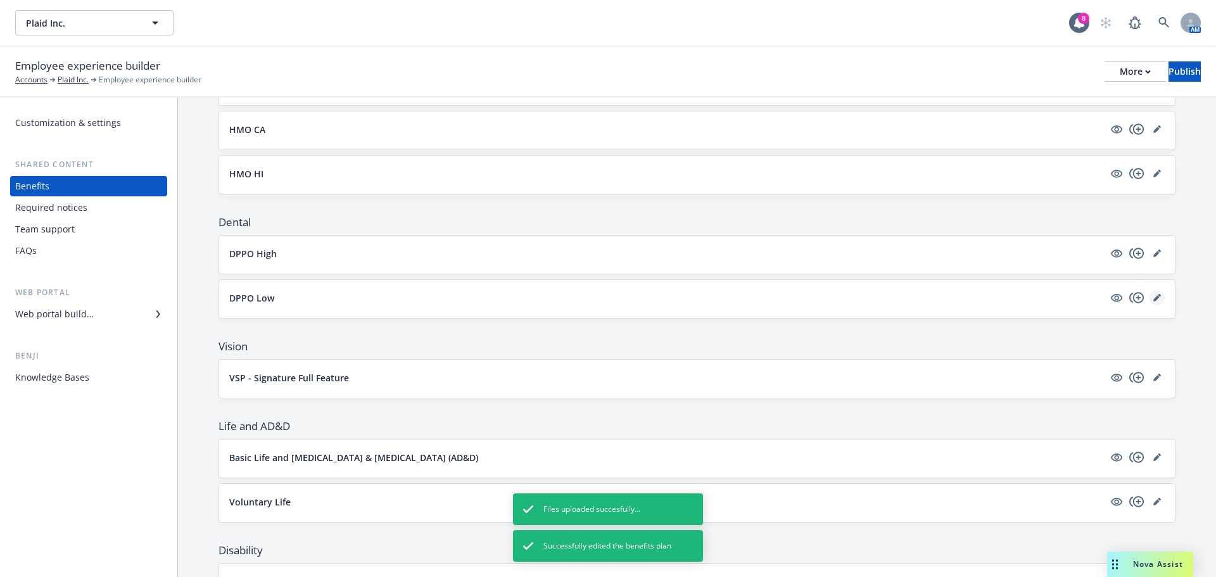
click at [1150, 304] on link "editPencil" at bounding box center [1157, 297] width 15 height 15
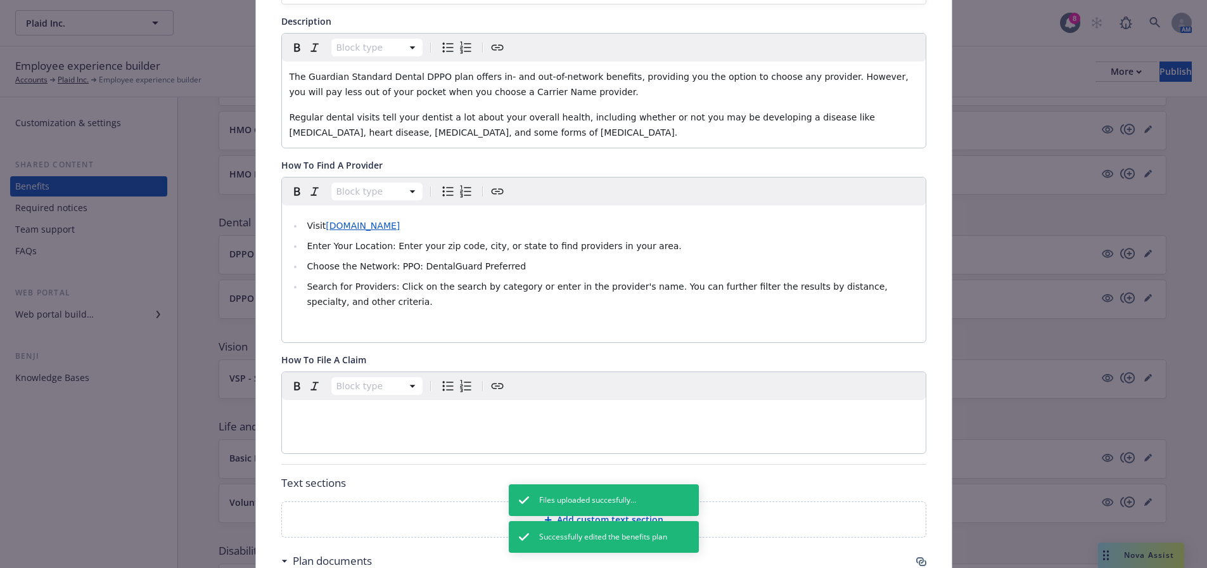
scroll to position [712, 0]
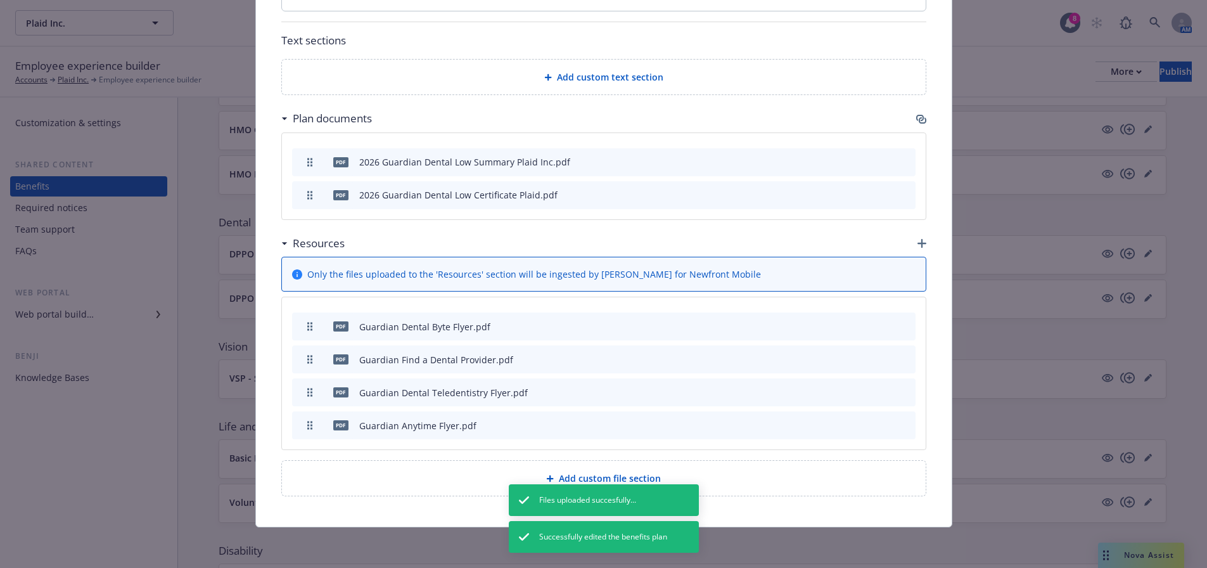
click at [901, 359] on icon "archive file" at bounding box center [904, 359] width 9 height 10
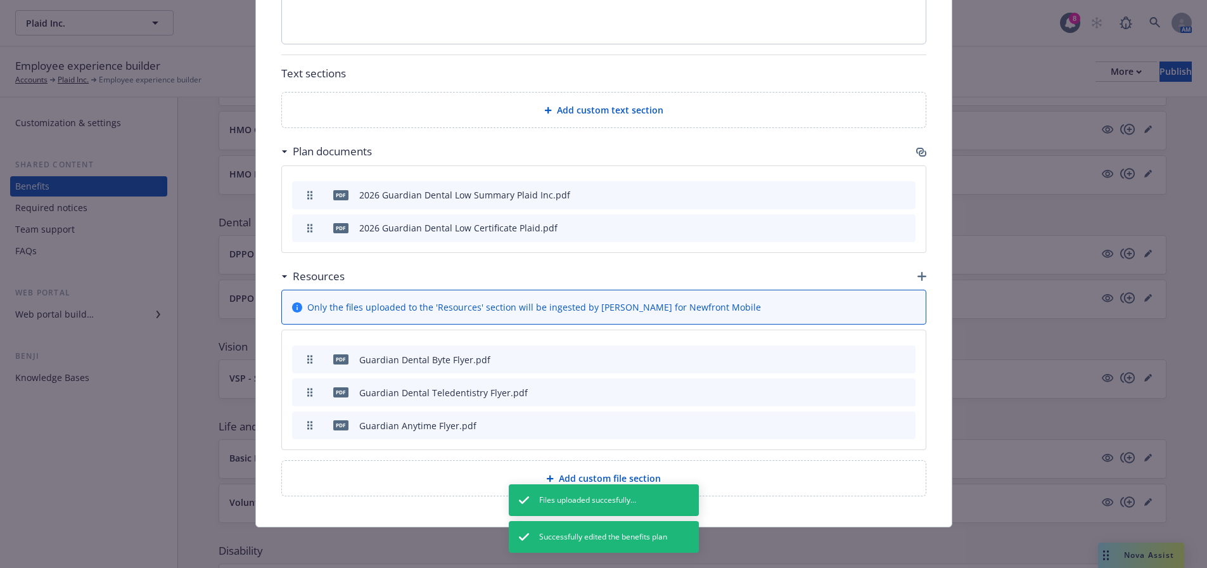
click at [902, 361] on icon "archive file" at bounding box center [904, 359] width 9 height 10
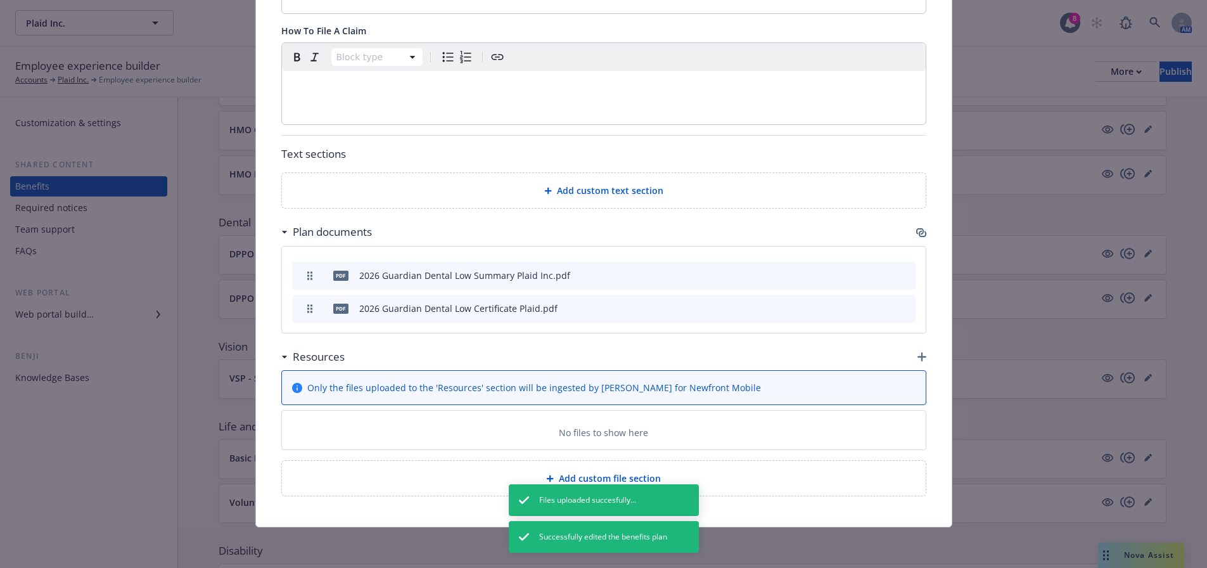
scroll to position [646, 0]
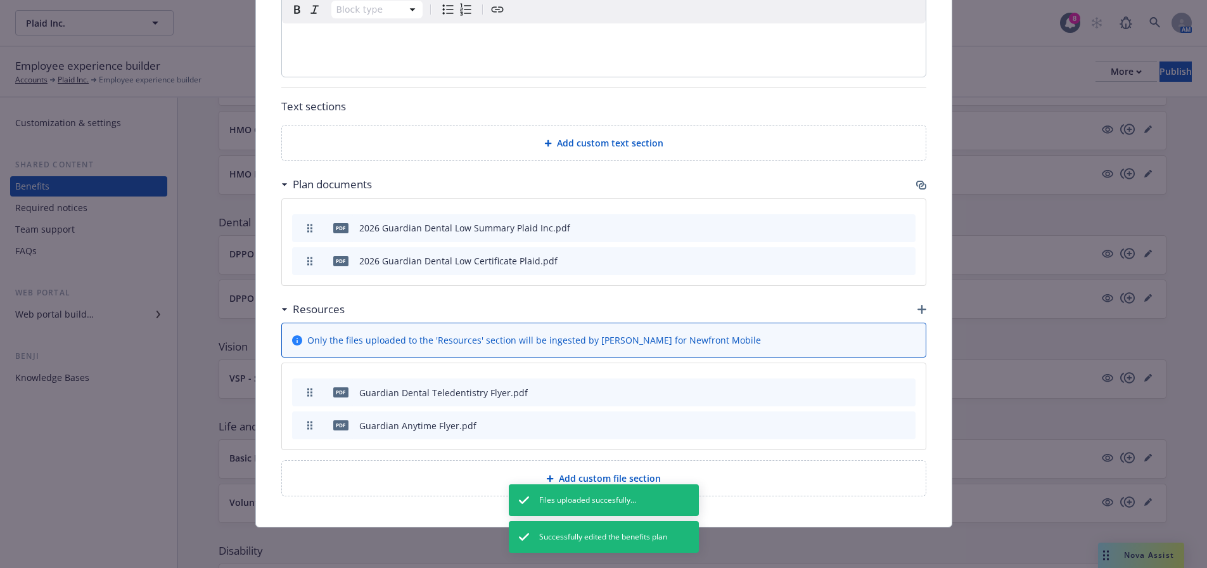
click at [902, 397] on button at bounding box center [905, 392] width 10 height 13
click at [900, 399] on button at bounding box center [905, 392] width 10 height 13
click at [900, 396] on button at bounding box center [905, 392] width 10 height 13
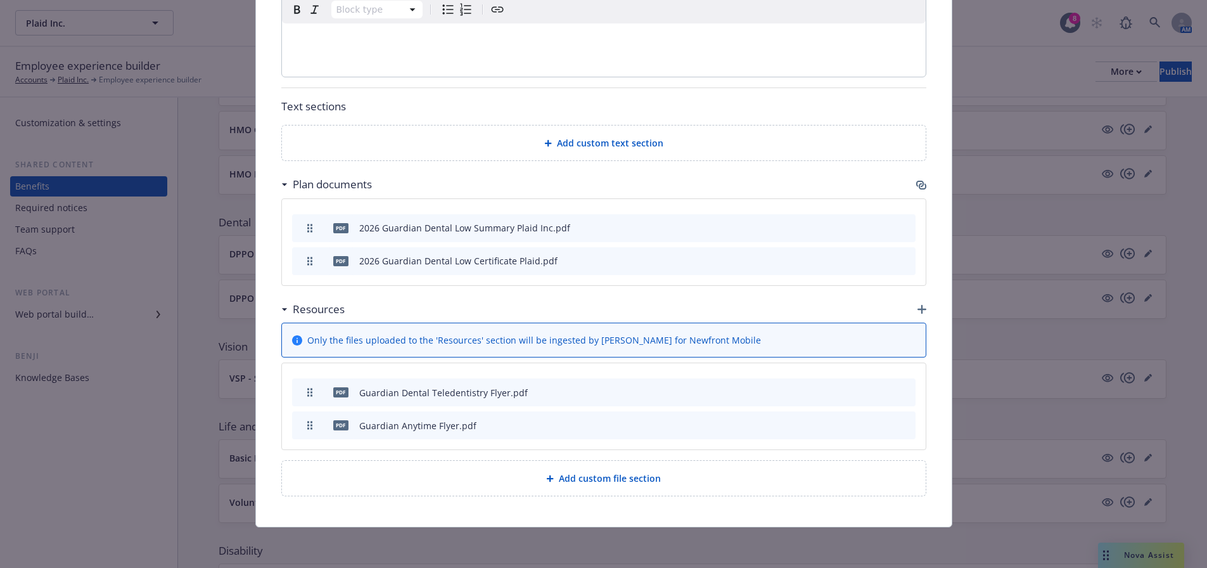
click at [900, 393] on icon "archive file" at bounding box center [904, 391] width 9 height 10
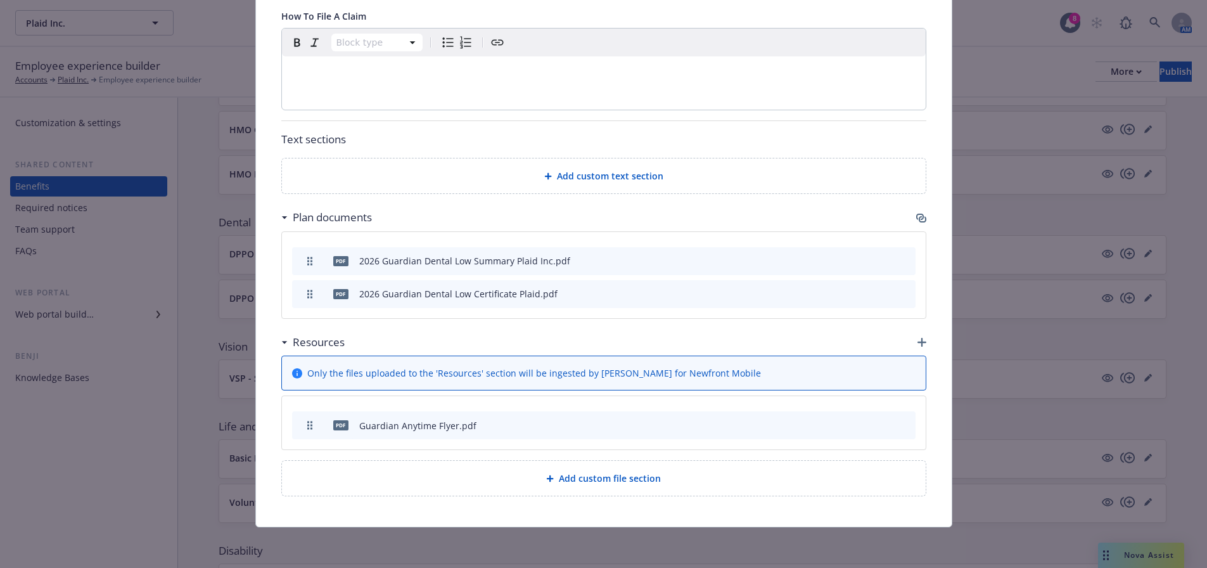
click at [901, 423] on icon "archive file" at bounding box center [904, 424] width 9 height 10
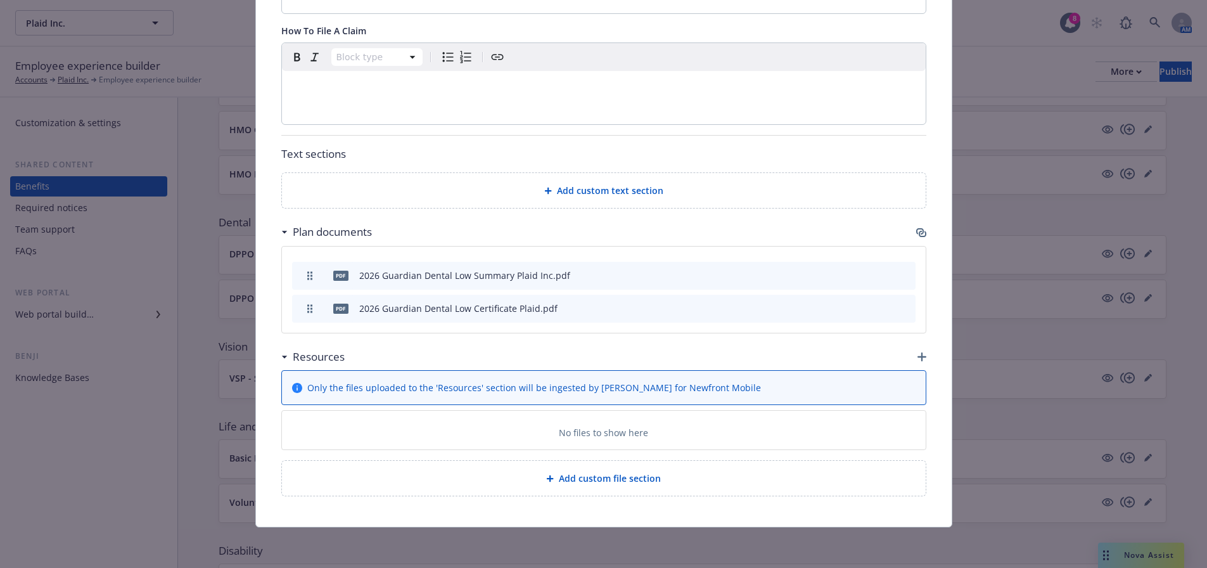
click at [917, 355] on icon "button" at bounding box center [921, 356] width 9 height 9
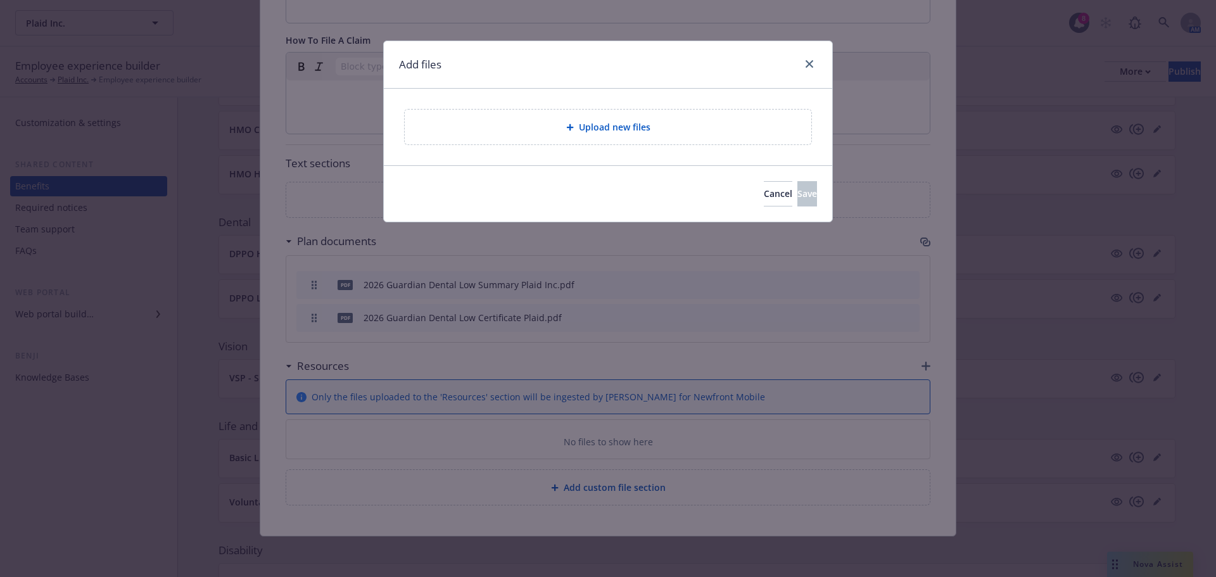
scroll to position [589, 0]
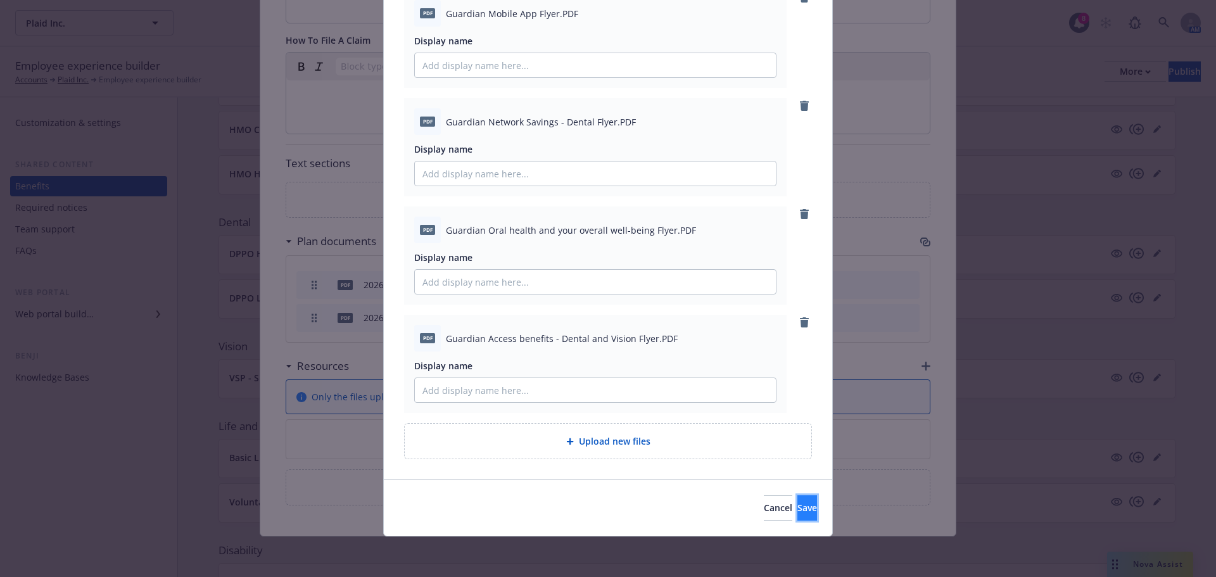
click at [798, 507] on button "Save" at bounding box center [808, 507] width 20 height 25
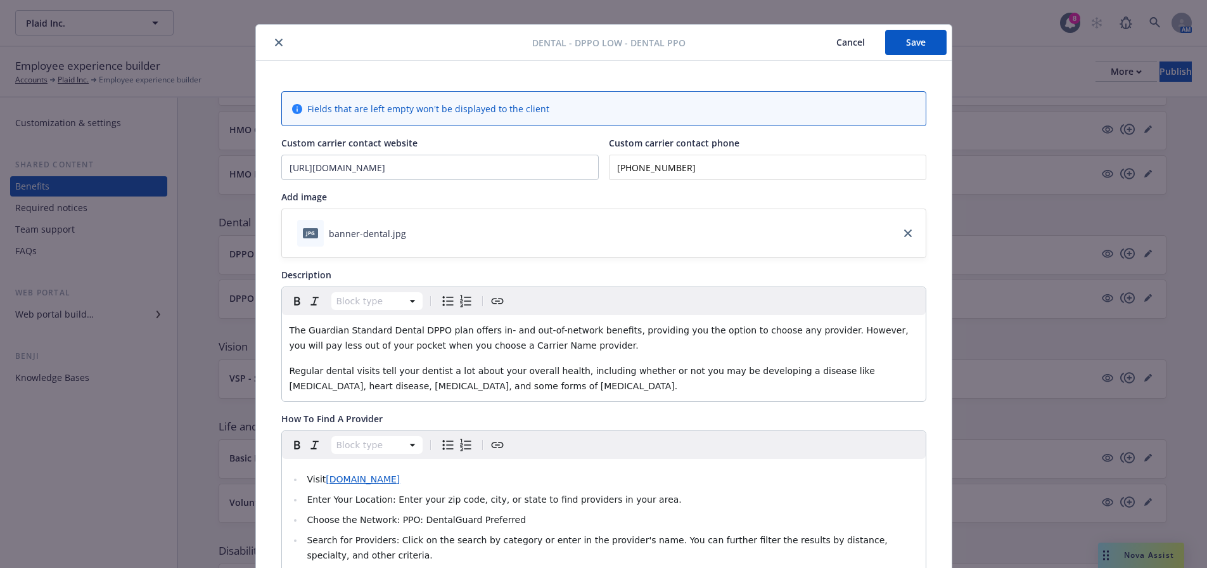
scroll to position [0, 0]
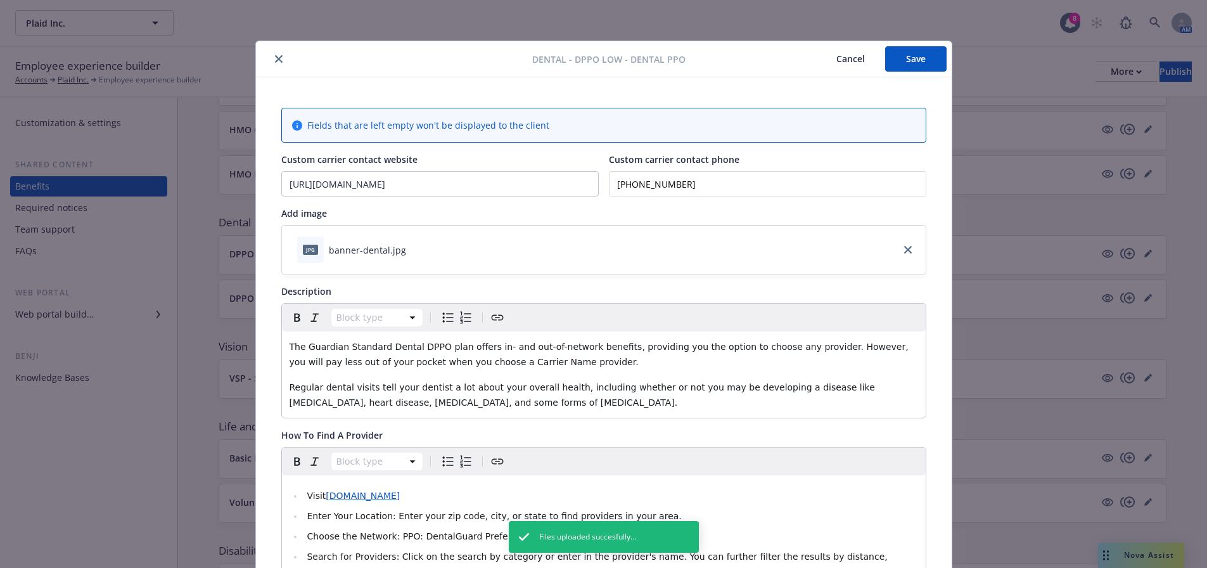
click at [912, 57] on button "Save" at bounding box center [915, 58] width 61 height 25
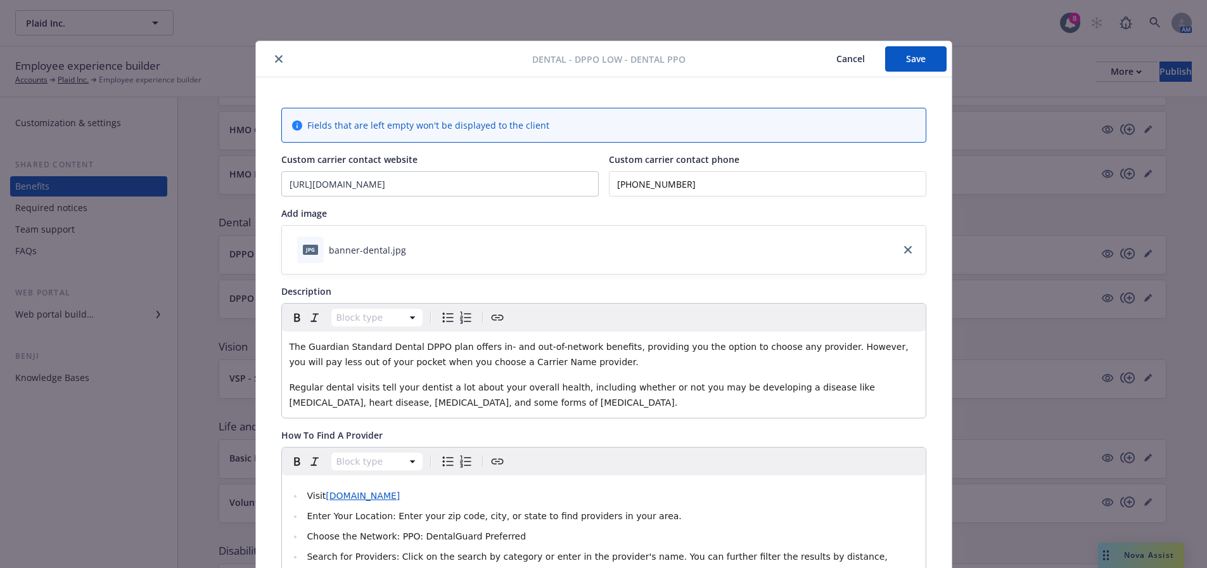
click at [855, 58] on button "Cancel" at bounding box center [850, 58] width 69 height 25
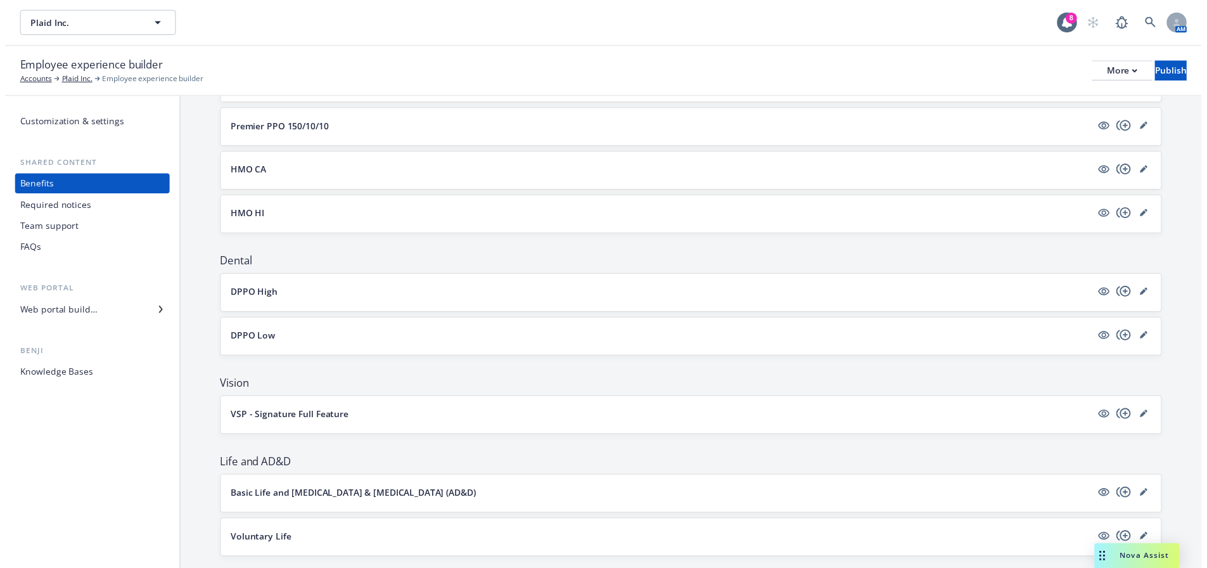
scroll to position [253, 0]
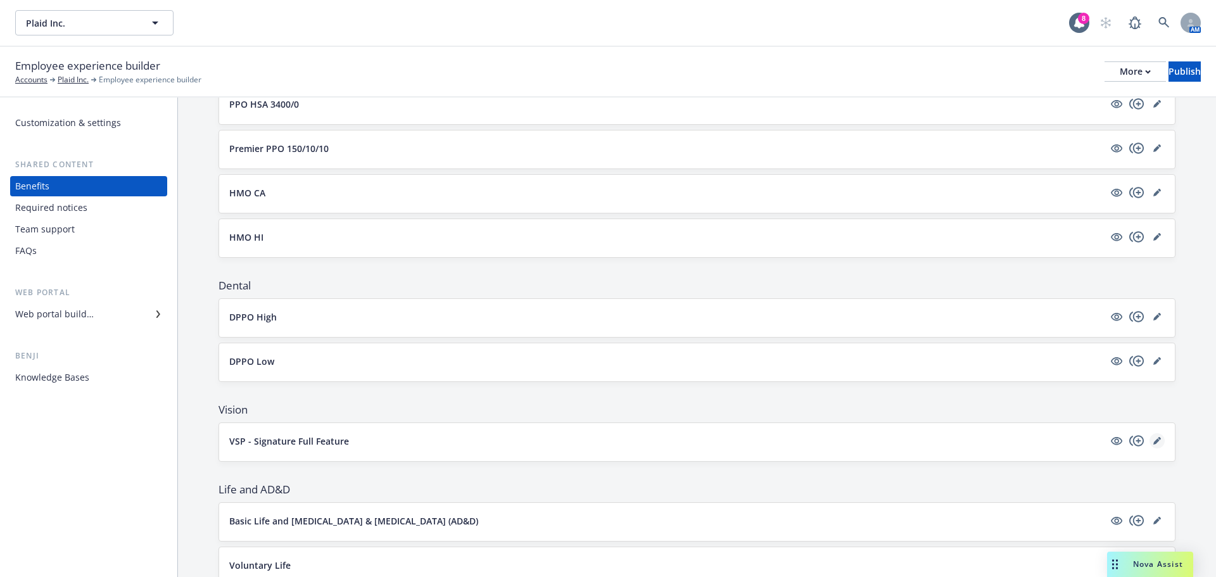
click at [1154, 443] on icon "editPencil" at bounding box center [1158, 441] width 8 height 8
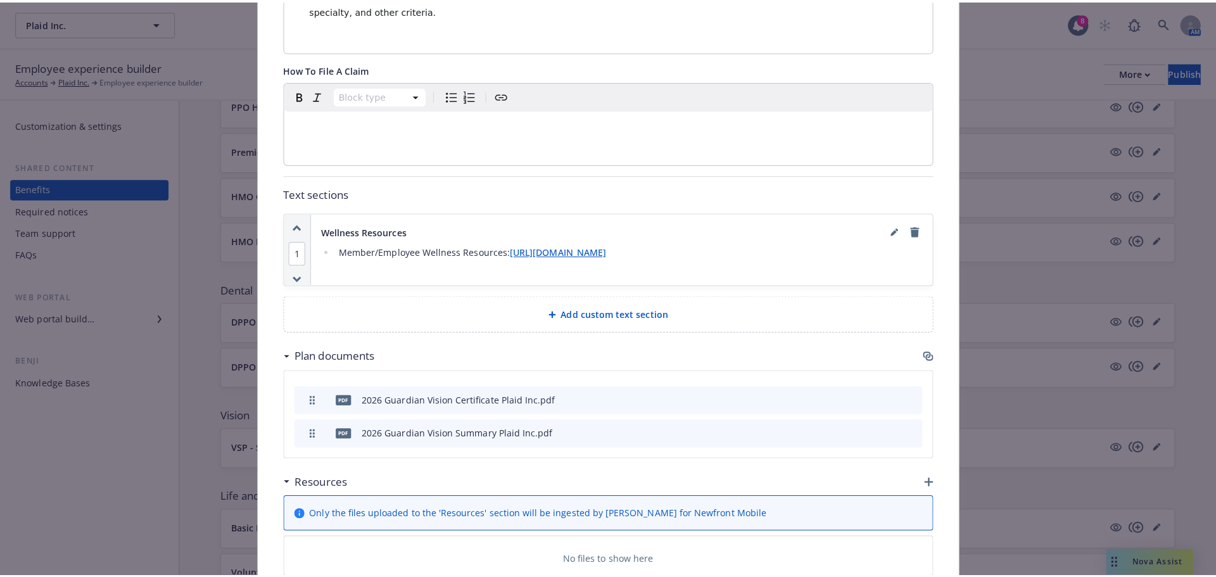
scroll to position [680, 0]
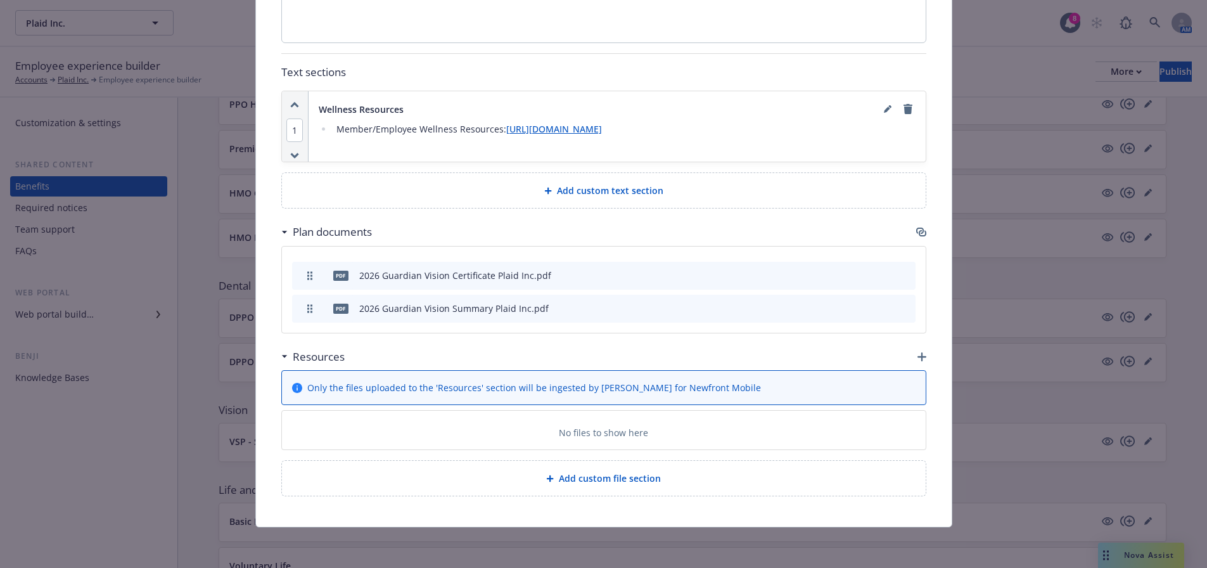
click at [919, 354] on icon "button" at bounding box center [921, 356] width 9 height 9
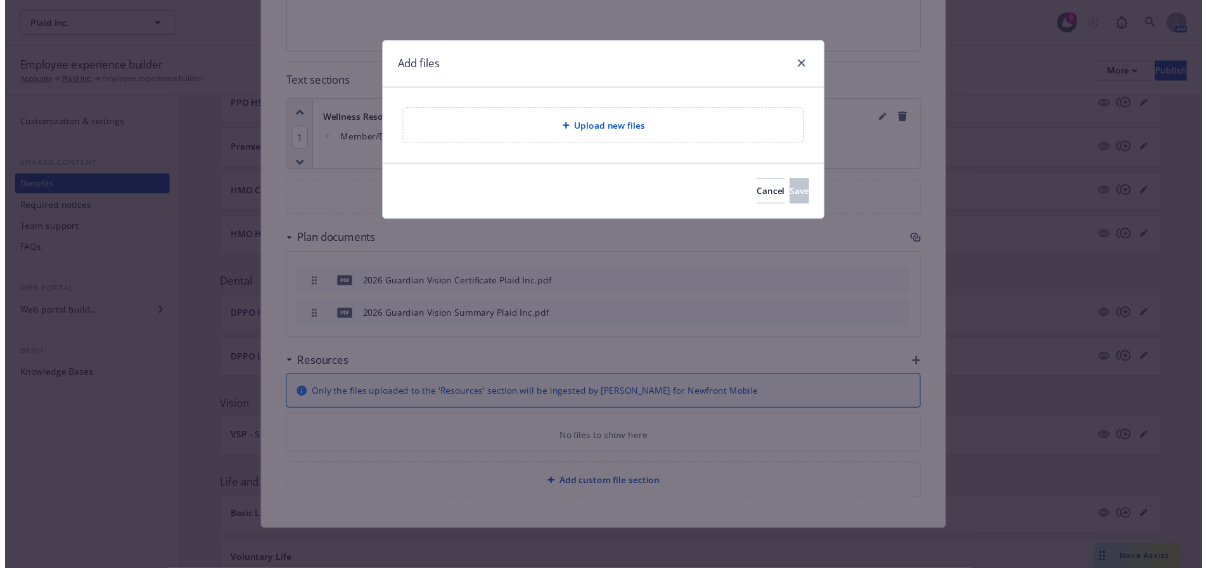
scroll to position [671, 0]
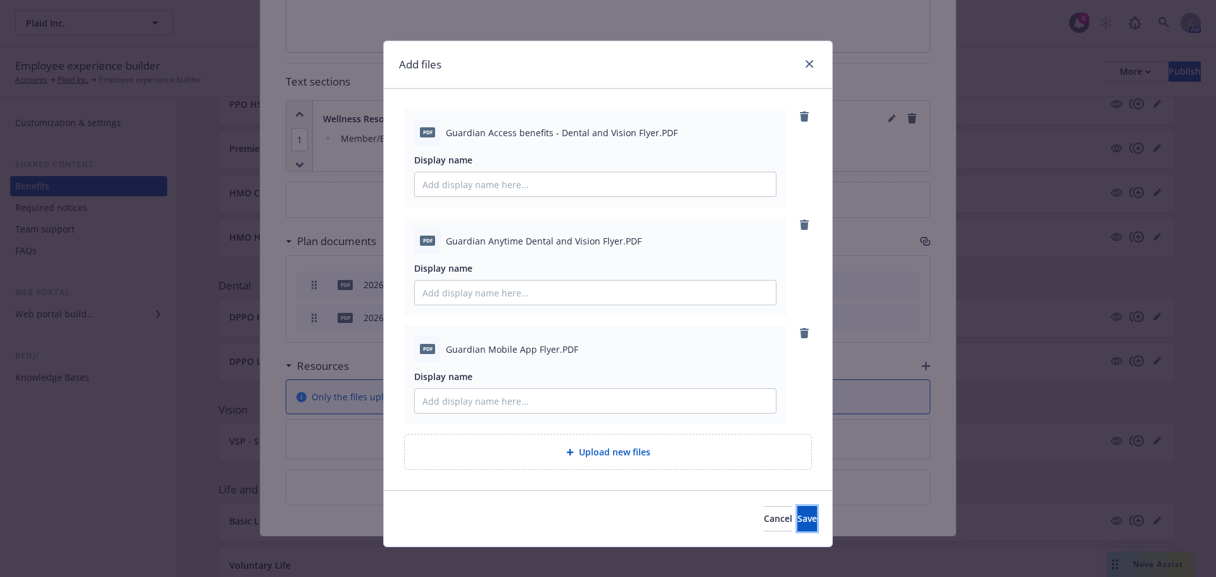
click at [798, 528] on button "Save" at bounding box center [808, 518] width 20 height 25
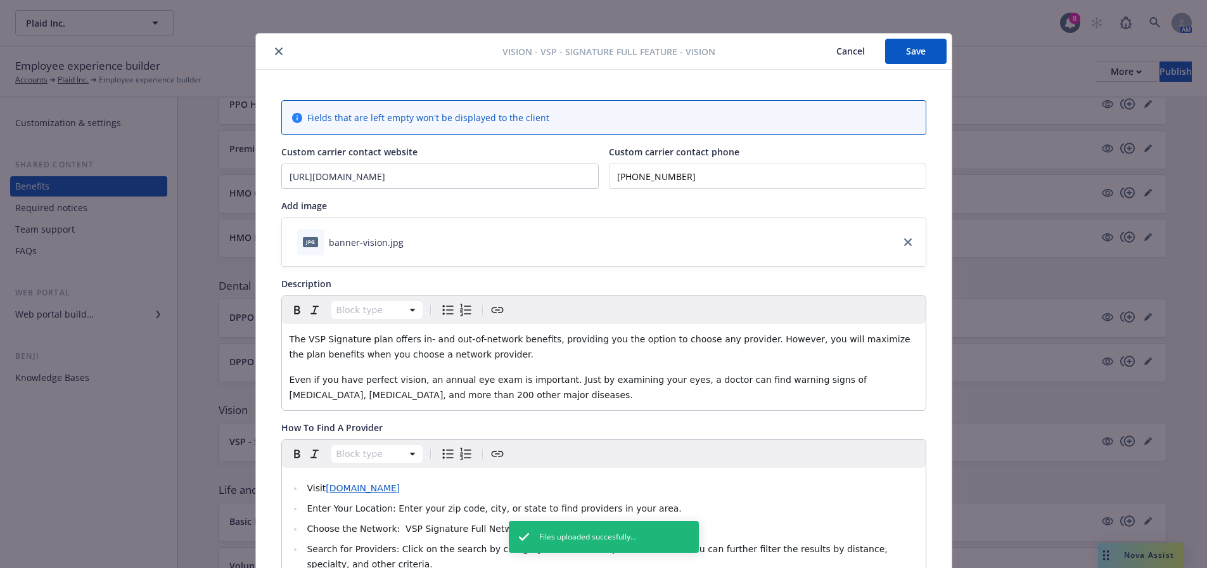
scroll to position [0, 0]
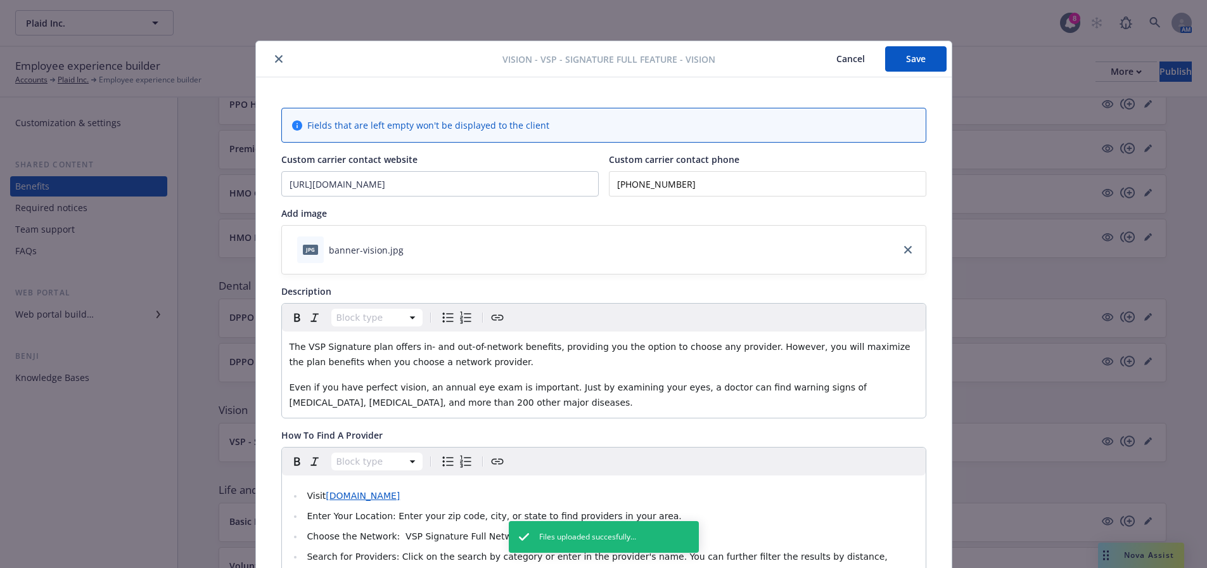
click at [921, 67] on button "Save" at bounding box center [915, 58] width 61 height 25
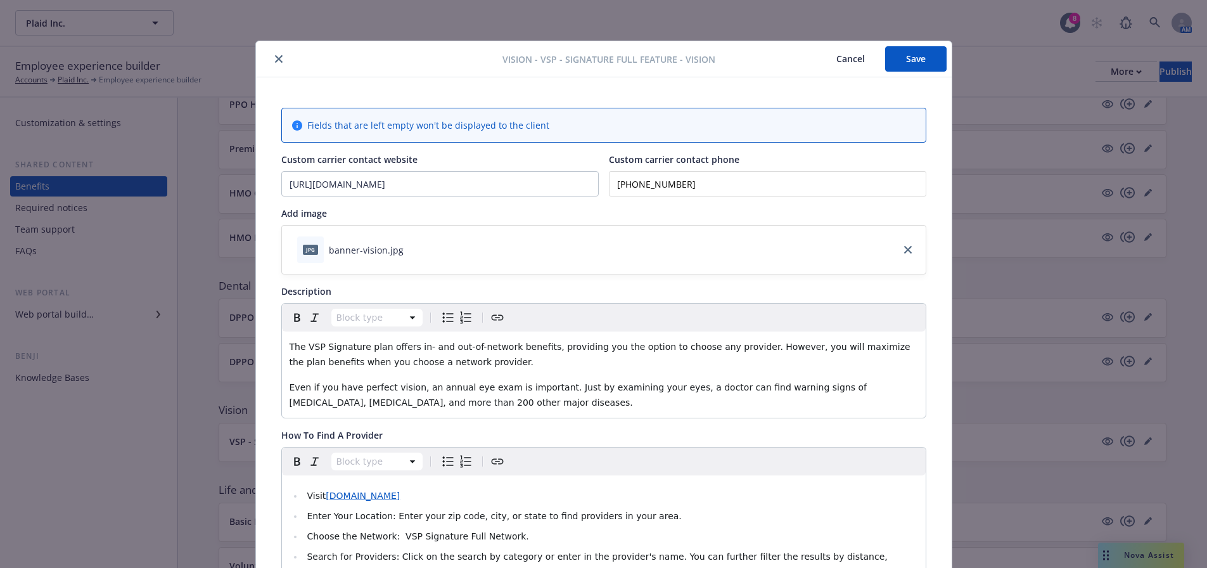
click at [859, 58] on button "Cancel" at bounding box center [850, 58] width 69 height 25
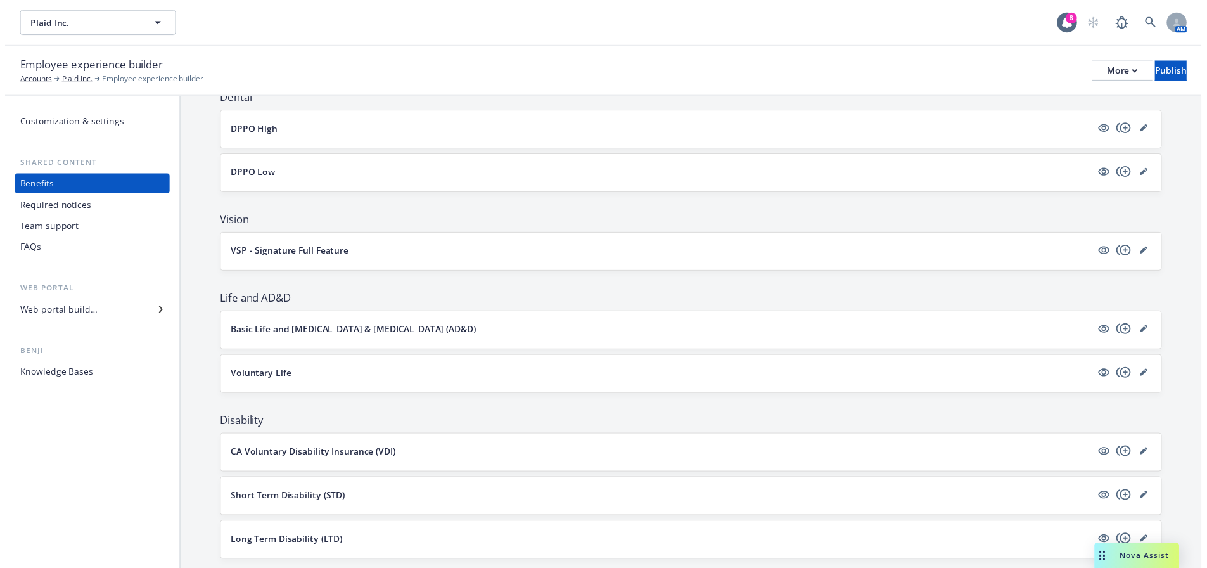
scroll to position [444, 0]
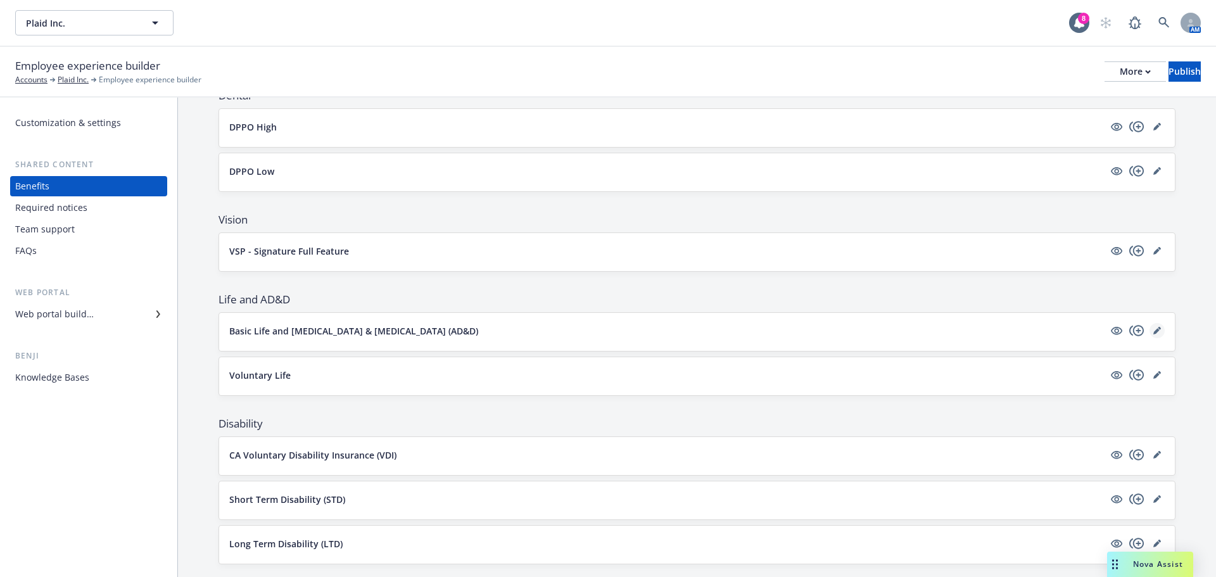
click at [1154, 331] on icon "editPencil" at bounding box center [1158, 331] width 8 height 8
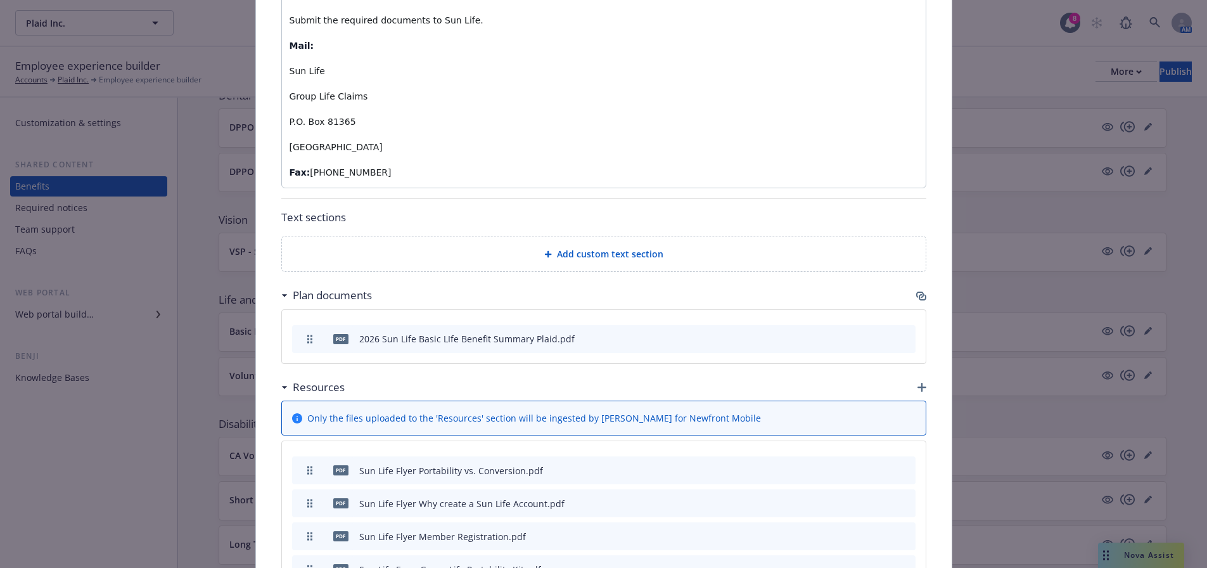
scroll to position [988, 0]
